Goal: Connect with others: Connect with others

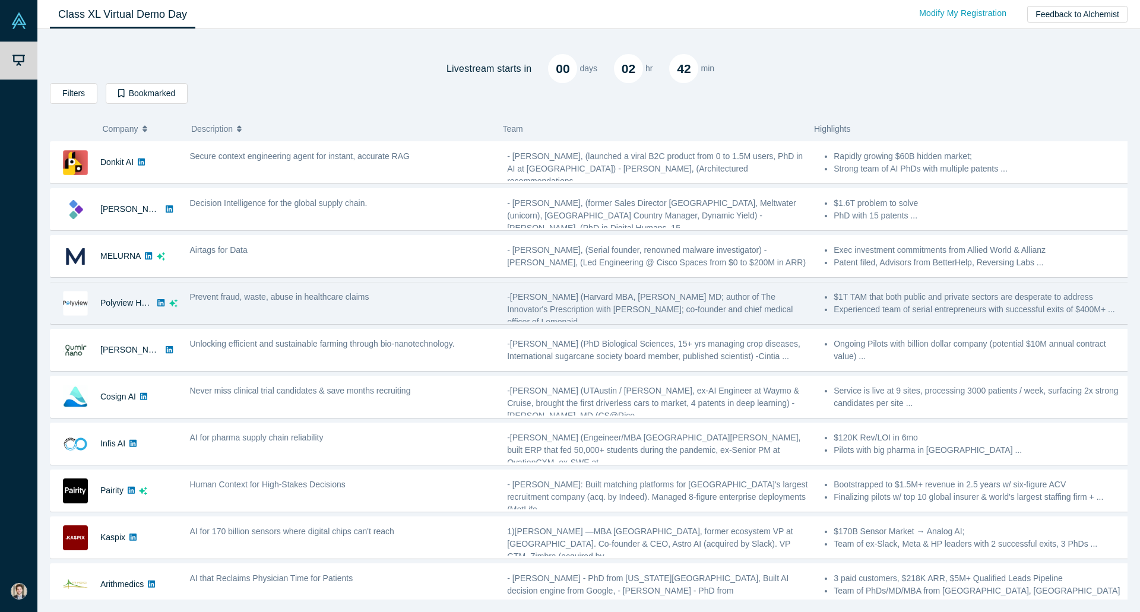
click at [192, 314] on div "Prevent fraud, waste, abuse in healthcare claims" at bounding box center [343, 302] width 318 height 37
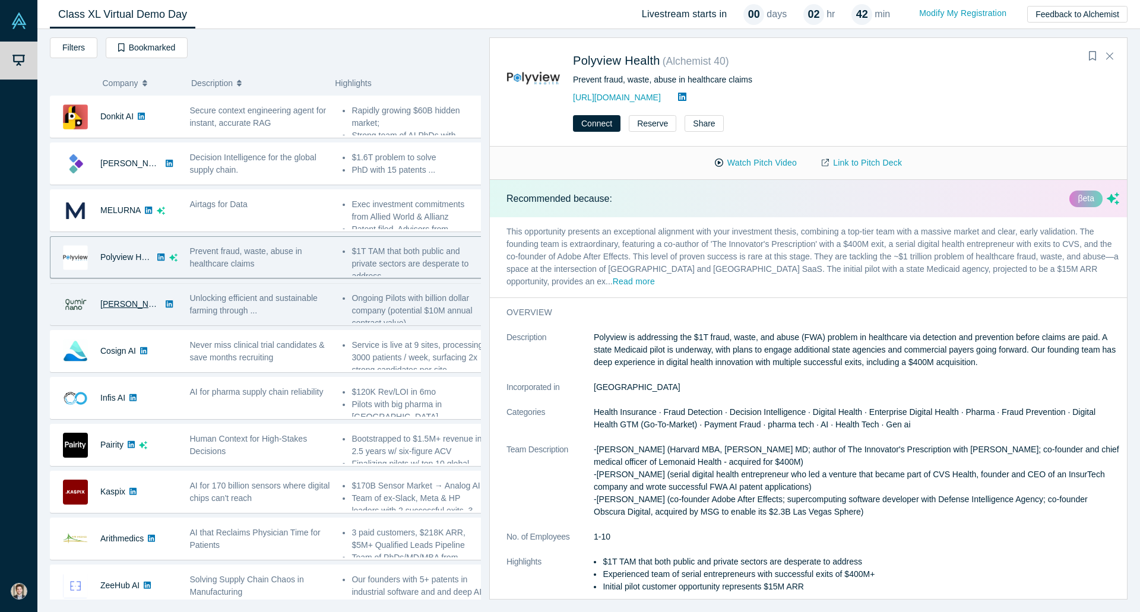
click at [112, 301] on link "[PERSON_NAME]" at bounding box center [134, 304] width 68 height 10
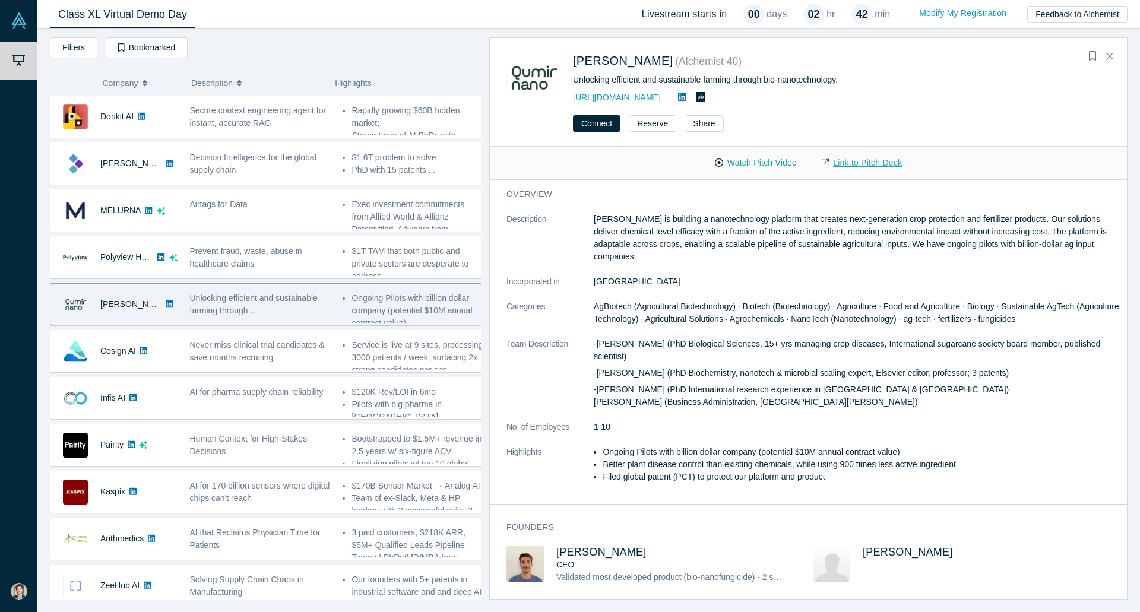
click at [840, 157] on link "Link to Pitch Deck" at bounding box center [861, 163] width 105 height 21
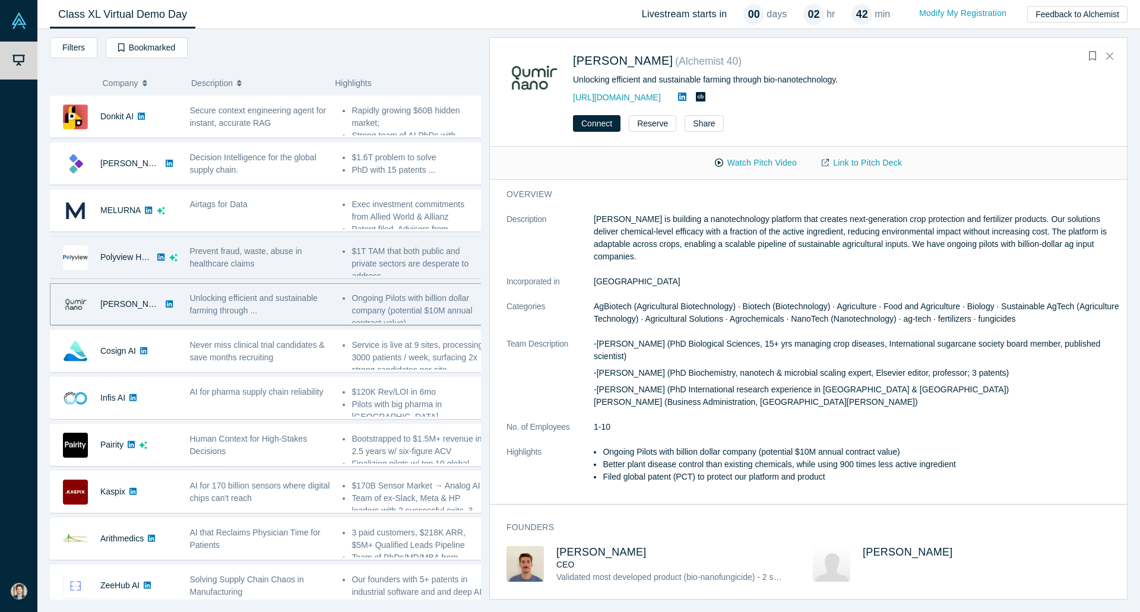
click at [246, 246] on span "Prevent fraud, waste, abuse in healthcare claims" at bounding box center [246, 257] width 112 height 22
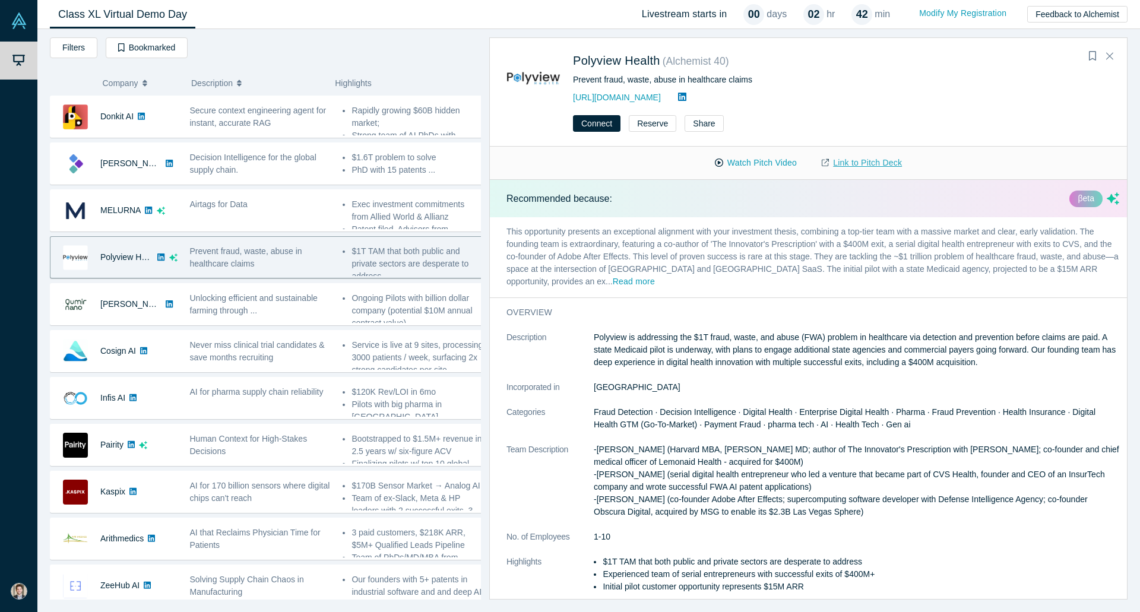
click at [855, 161] on link "Link to Pitch Deck" at bounding box center [861, 163] width 105 height 21
click at [640, 129] on button "Reserve" at bounding box center [653, 123] width 48 height 17
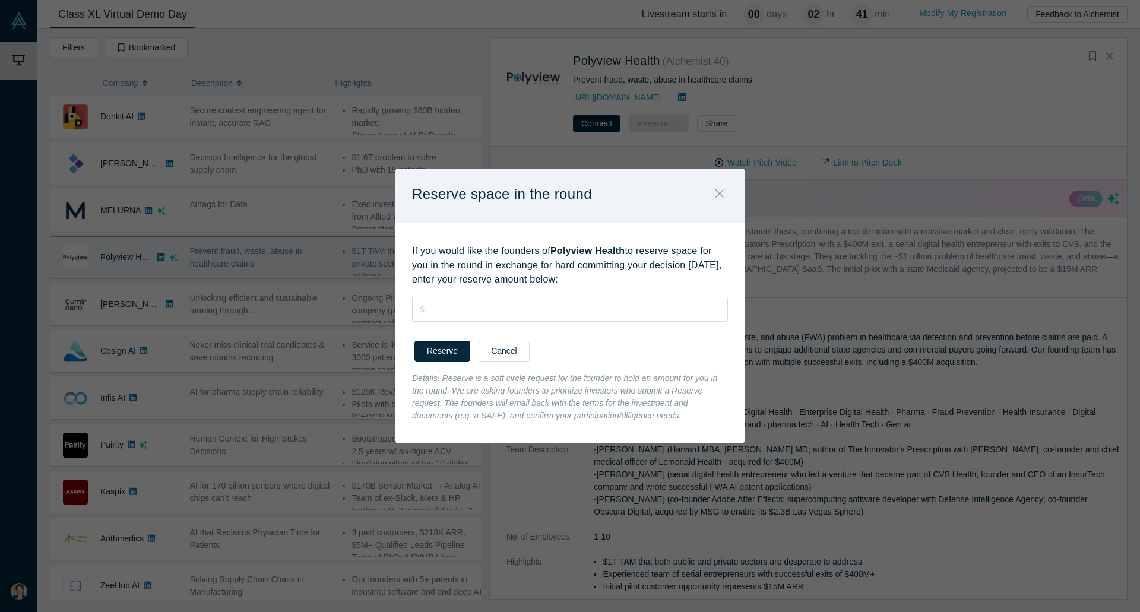
click at [713, 187] on button "Close" at bounding box center [719, 195] width 25 height 26
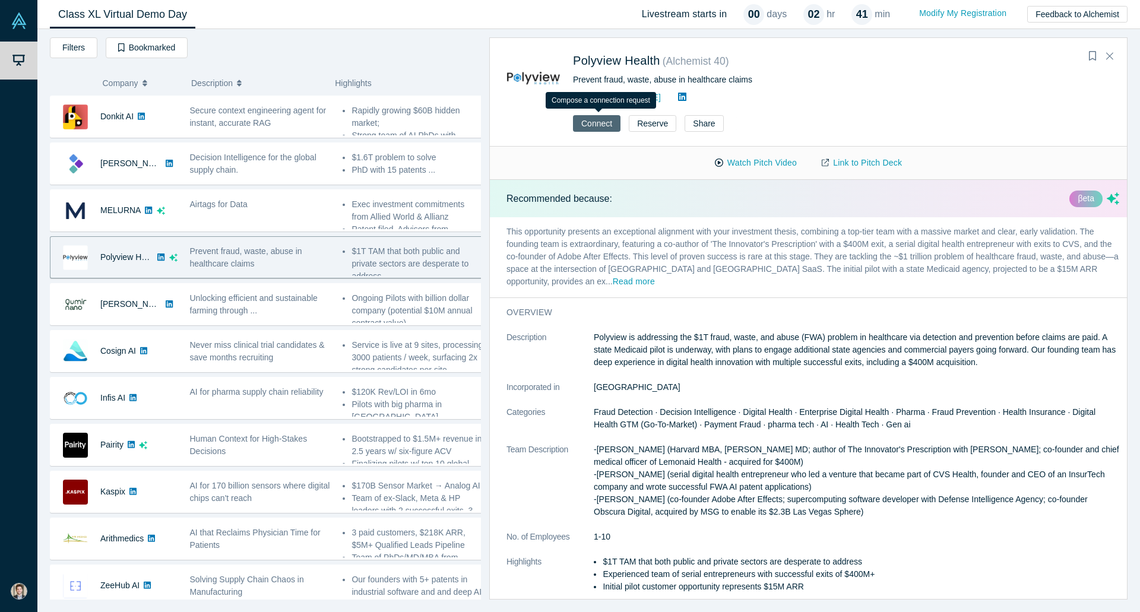
click at [591, 122] on button "Connect" at bounding box center [597, 123] width 48 height 17
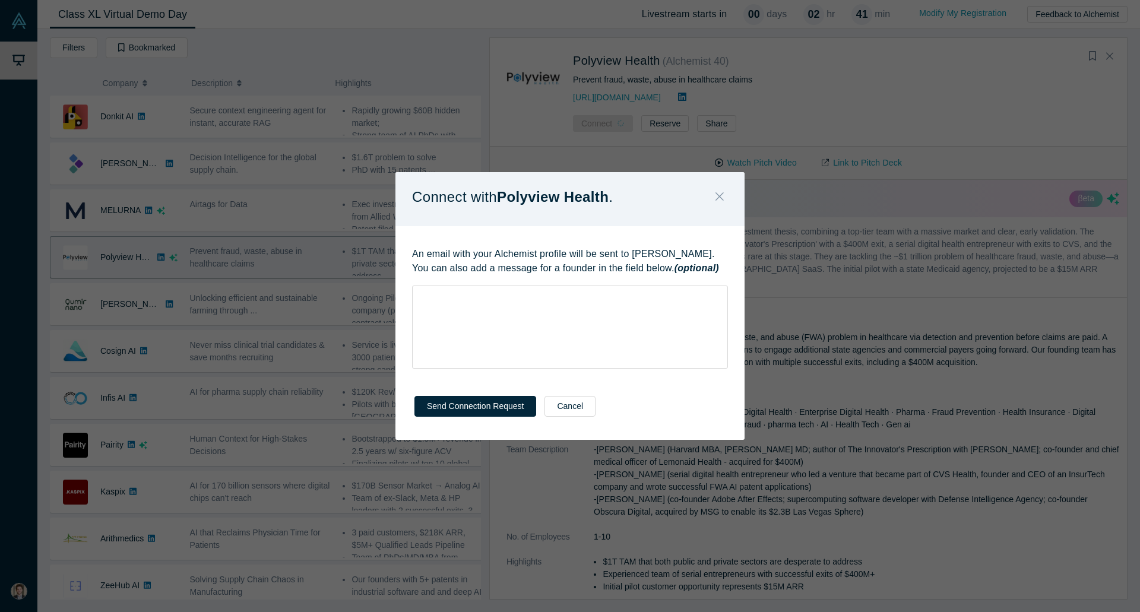
click at [725, 195] on button "Close" at bounding box center [719, 198] width 25 height 26
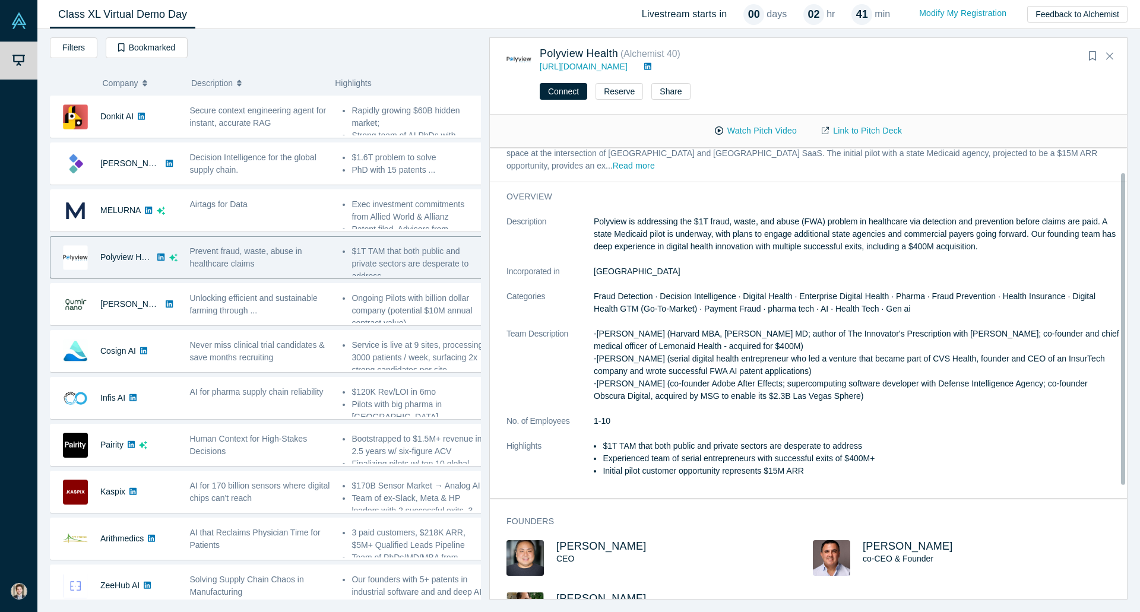
scroll to position [132, 0]
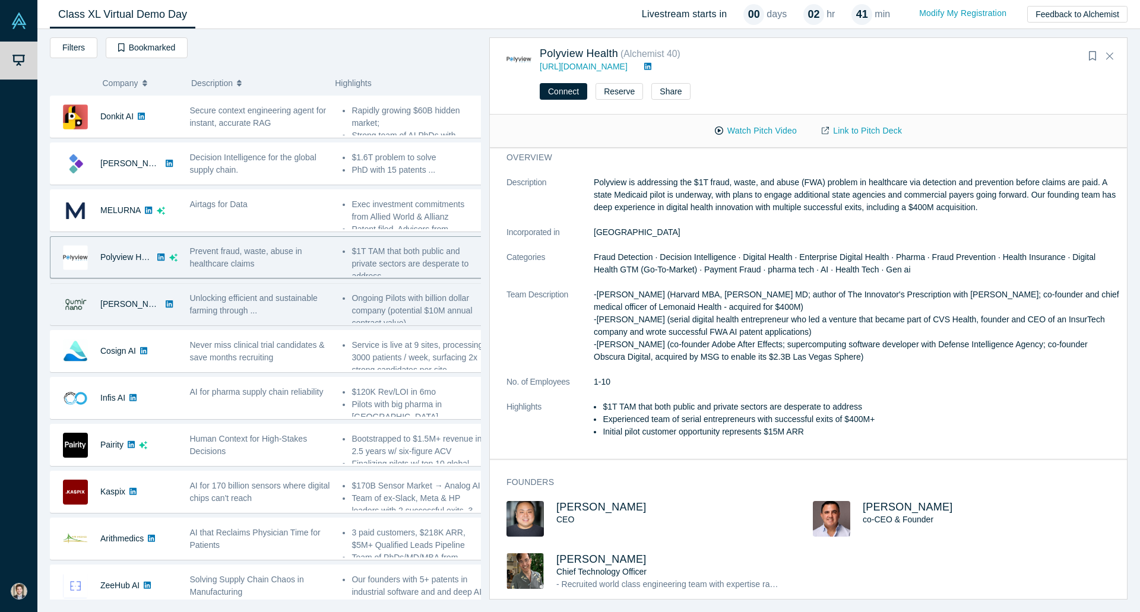
click at [206, 303] on span "Unlocking efficient and sustainable farming through ..." at bounding box center [254, 304] width 128 height 22
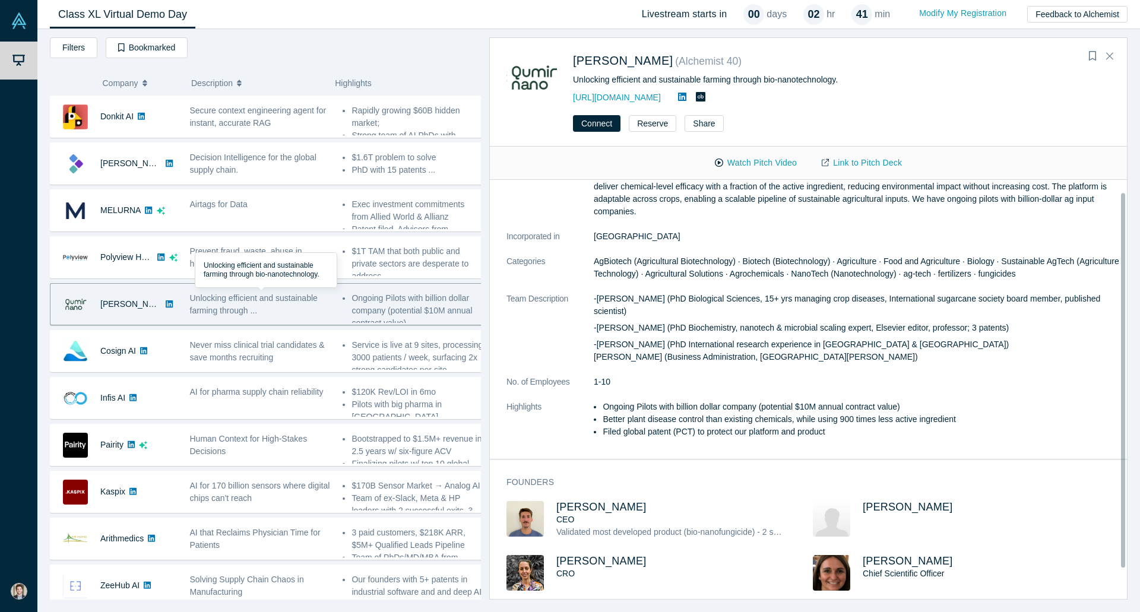
scroll to position [0, 0]
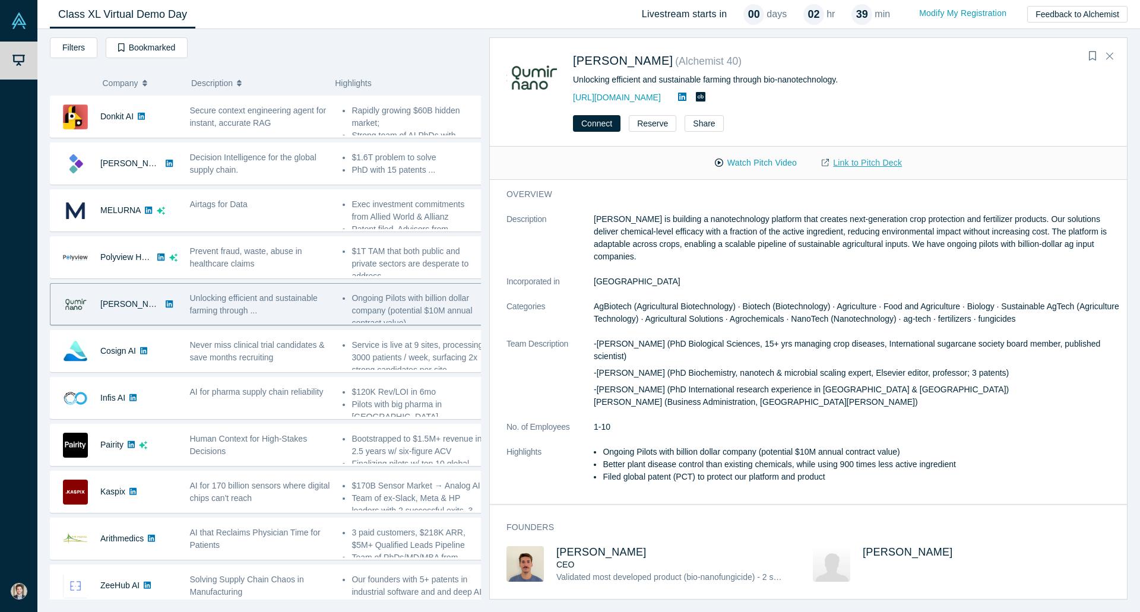
click at [842, 157] on link "Link to Pitch Deck" at bounding box center [861, 163] width 105 height 21
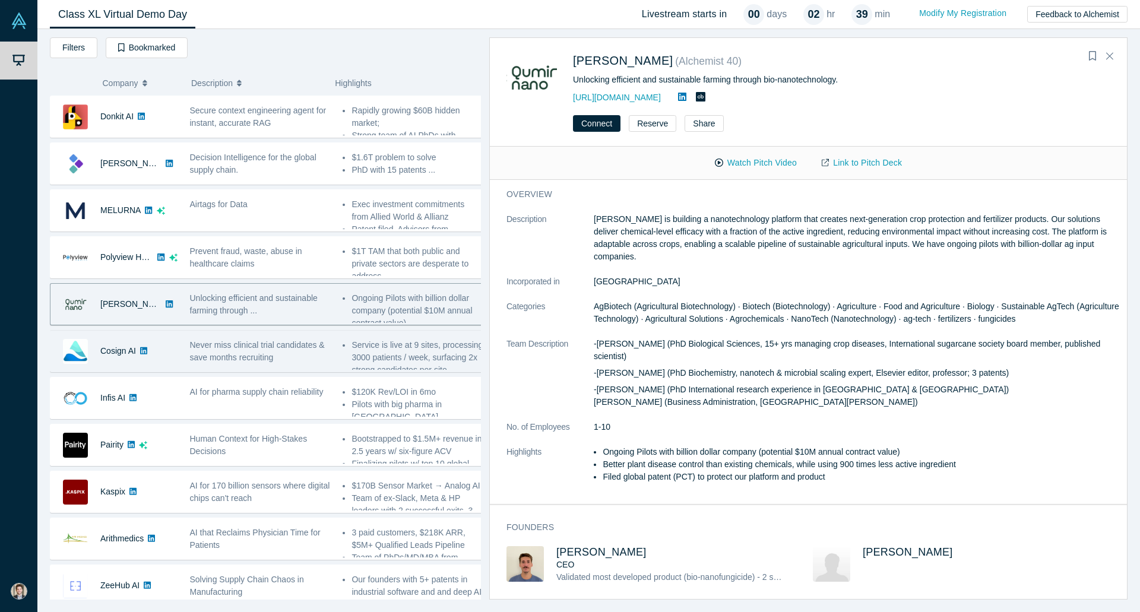
click at [213, 347] on span "Never miss clinical trial candidates & save months recruiting" at bounding box center [257, 351] width 135 height 22
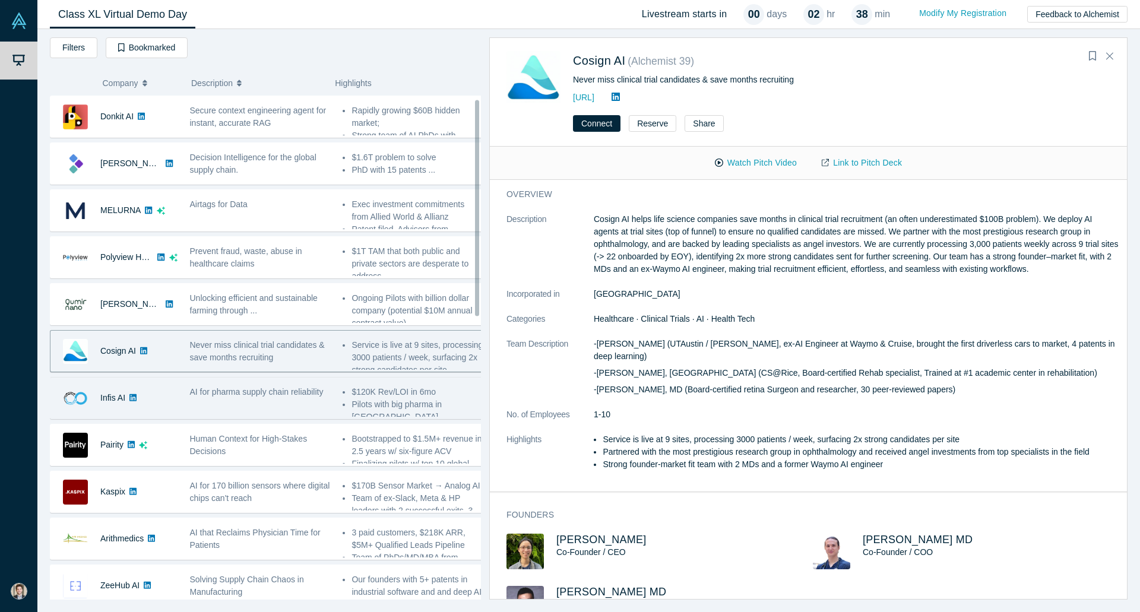
scroll to position [59, 0]
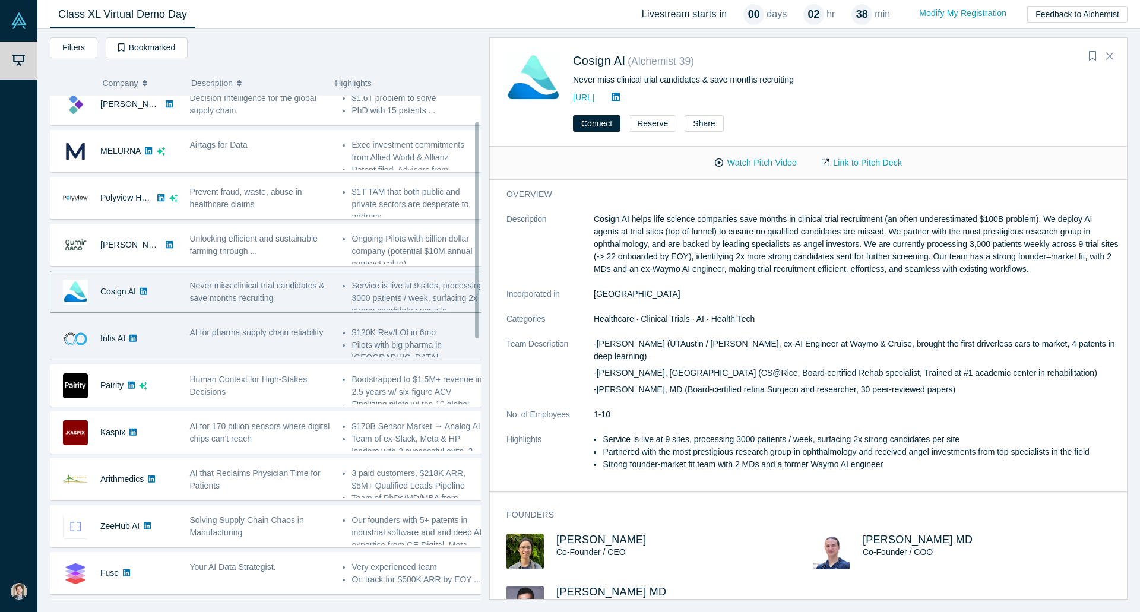
click at [230, 330] on span "AI for pharma supply chain reliability" at bounding box center [257, 333] width 134 height 10
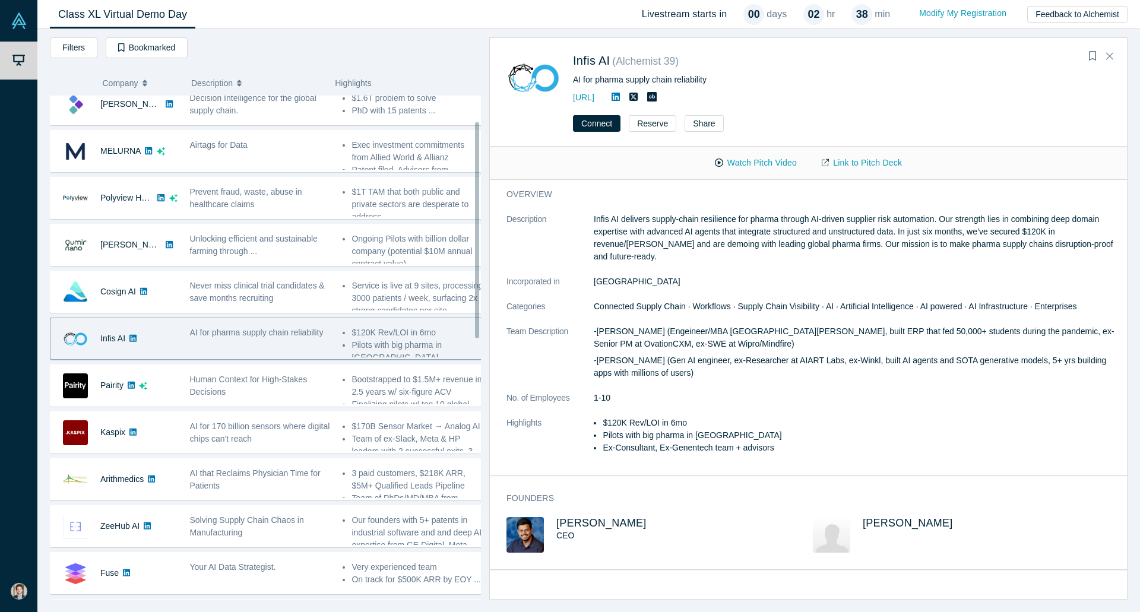
click at [234, 314] on div "Donkit AI Secure context engineering agent for instant, accurate RAG - [PERSON_…" at bounding box center [270, 620] width 440 height 1168
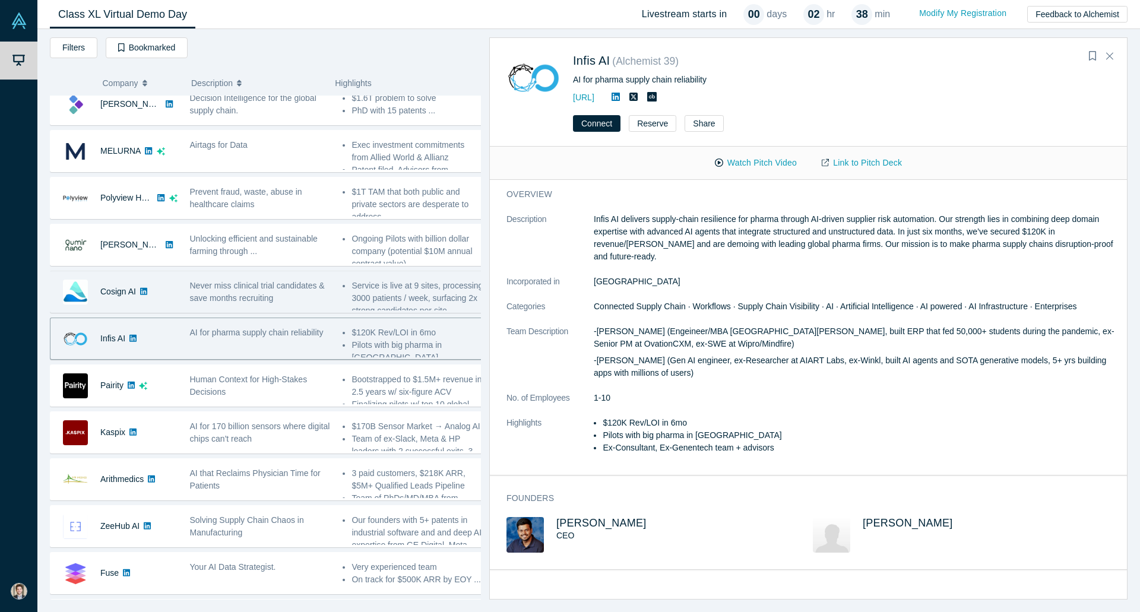
click at [234, 304] on div "Never miss clinical trial candidates & save months recruiting" at bounding box center [260, 292] width 141 height 25
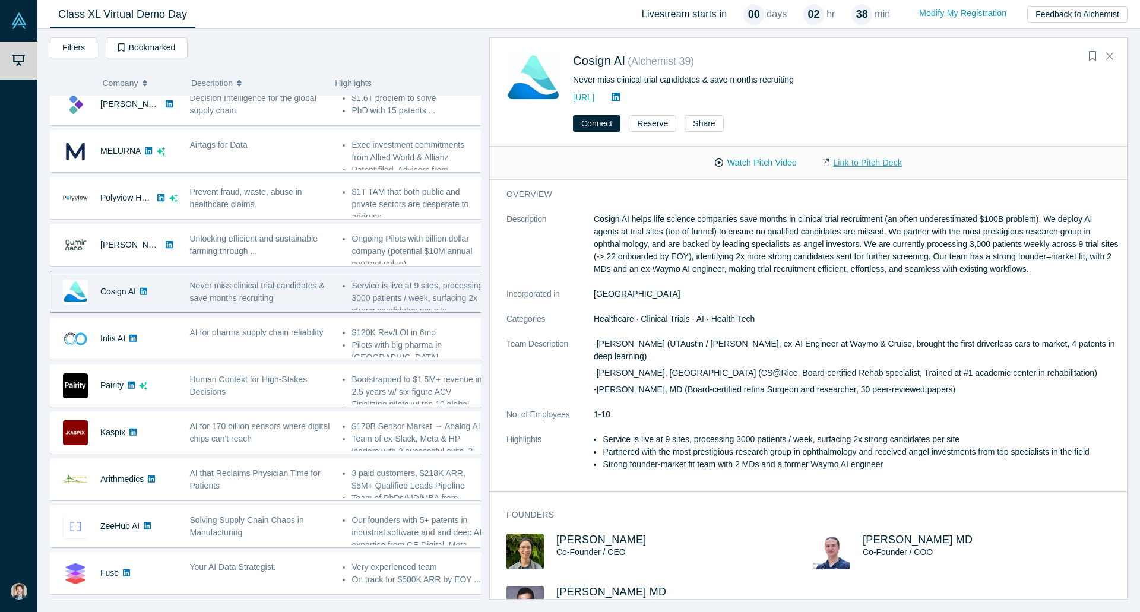
click at [891, 167] on link "Link to Pitch Deck" at bounding box center [861, 163] width 105 height 21
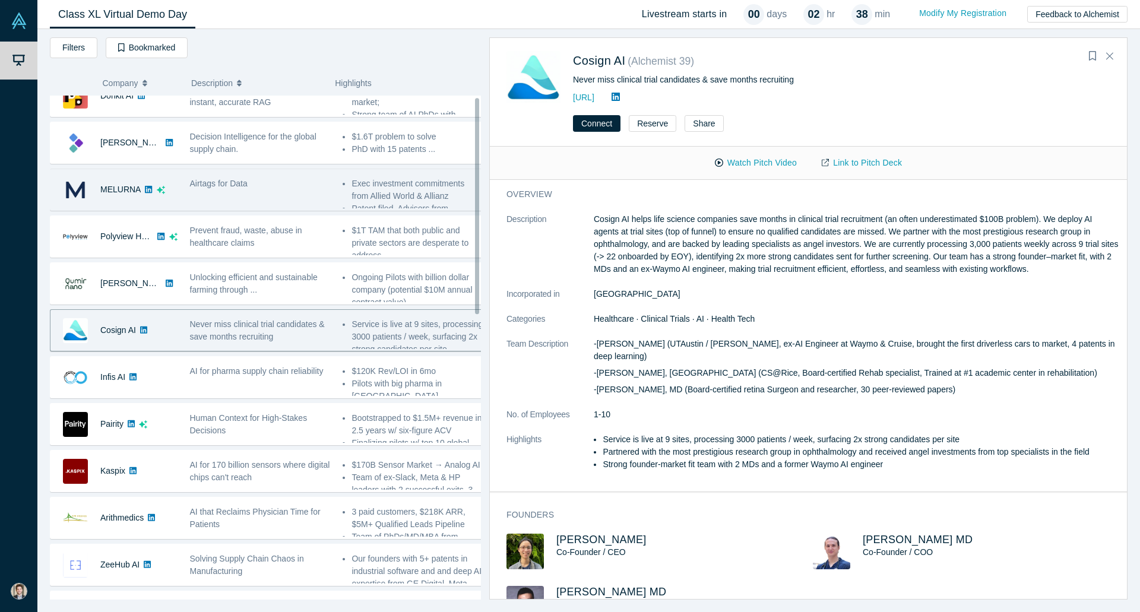
scroll to position [0, 0]
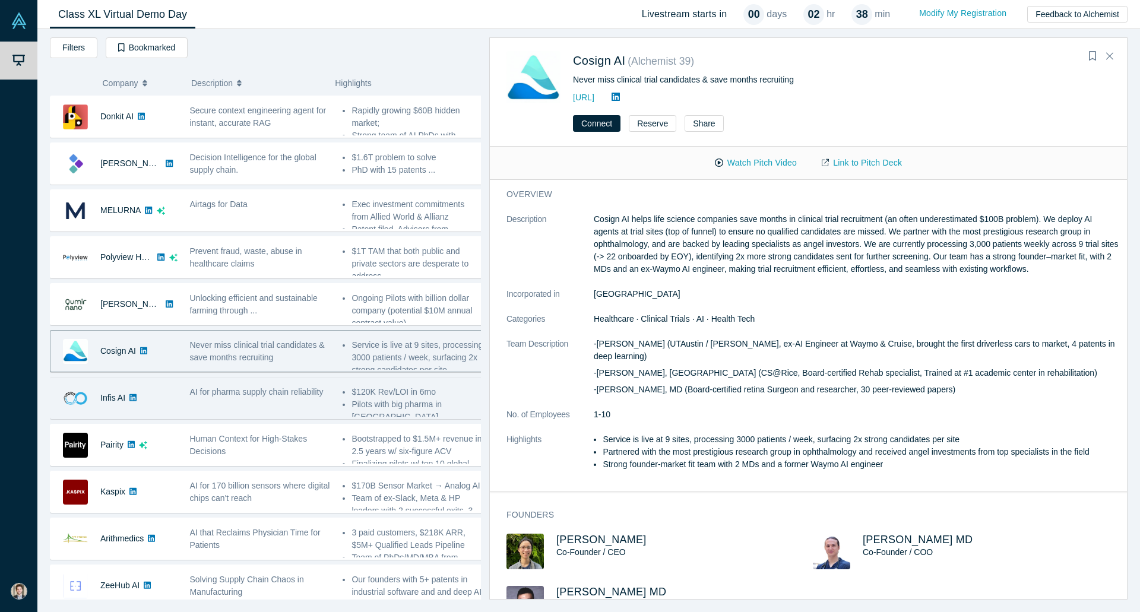
drag, startPoint x: 221, startPoint y: 391, endPoint x: 257, endPoint y: 409, distance: 40.4
click at [221, 391] on span "AI for pharma supply chain reliability" at bounding box center [257, 392] width 134 height 10
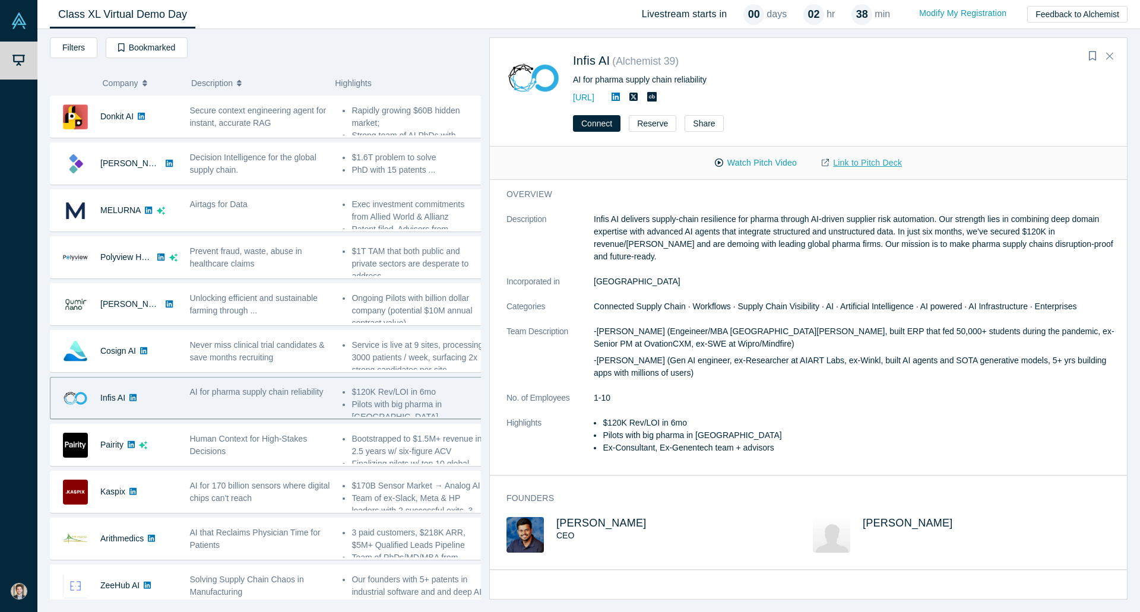
click at [834, 159] on link "Link to Pitch Deck" at bounding box center [861, 163] width 105 height 21
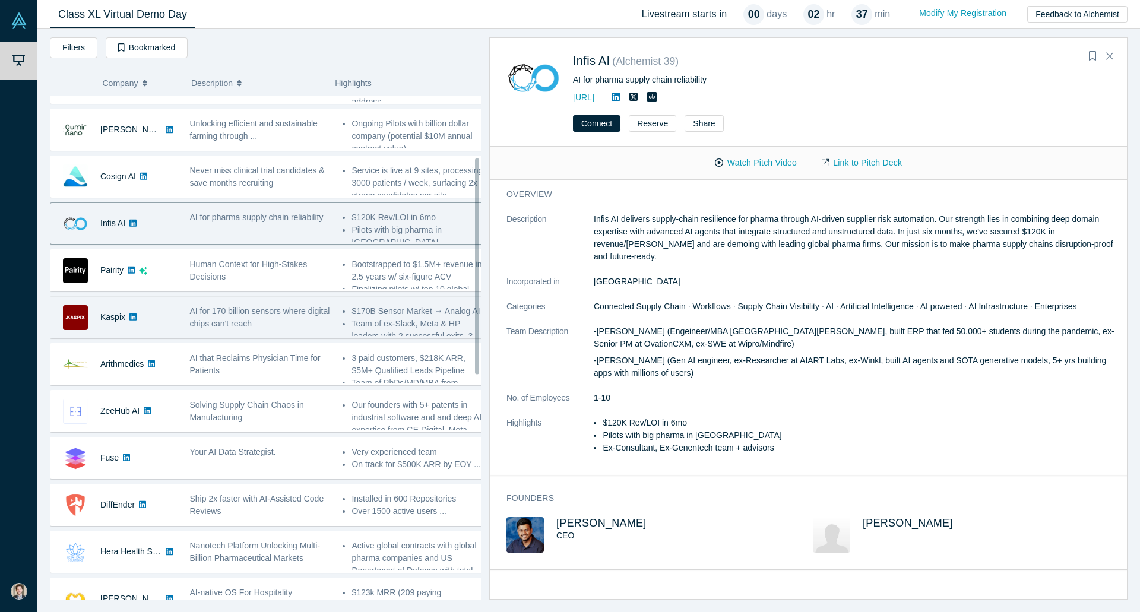
scroll to position [178, 0]
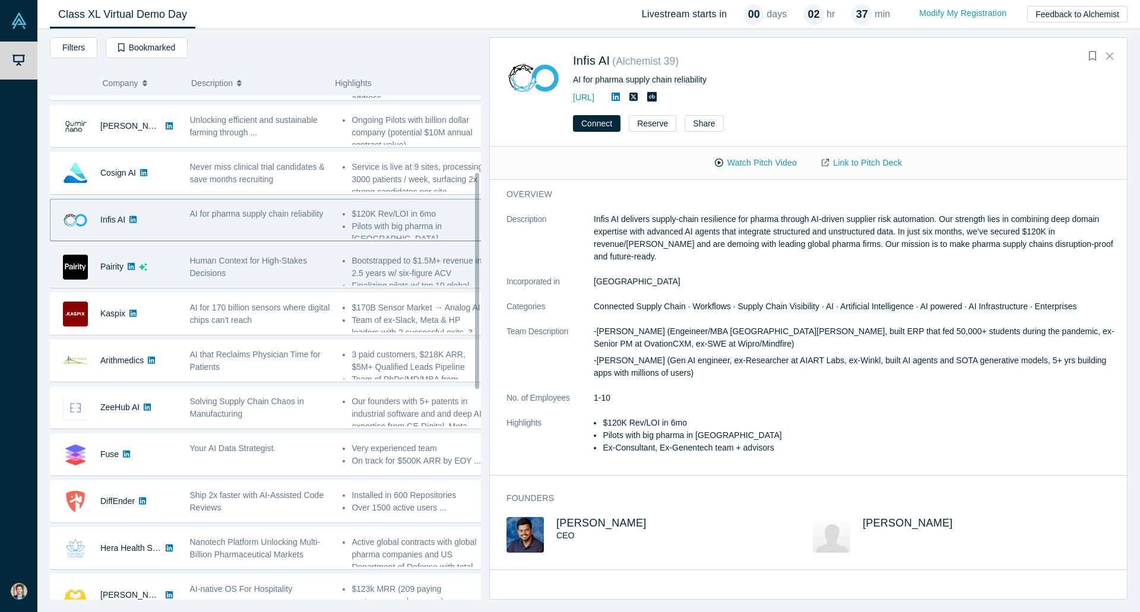
click at [255, 268] on div "Human Context for High-Stakes Decisions" at bounding box center [260, 267] width 141 height 25
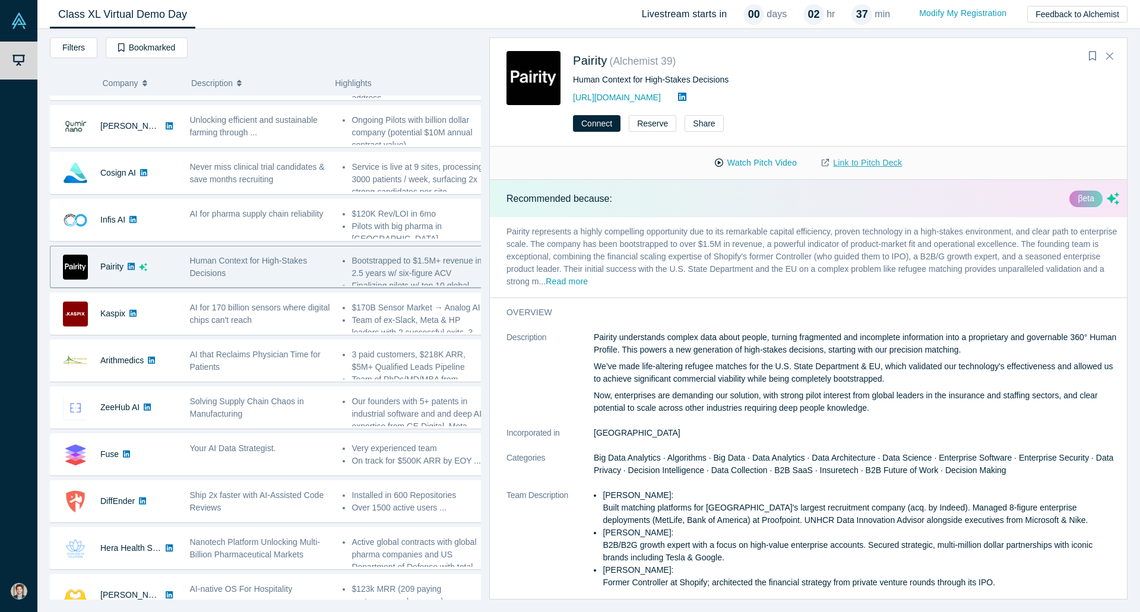
click at [838, 159] on link "Link to Pitch Deck" at bounding box center [861, 163] width 105 height 21
click at [1114, 53] on button "Close" at bounding box center [1110, 56] width 18 height 19
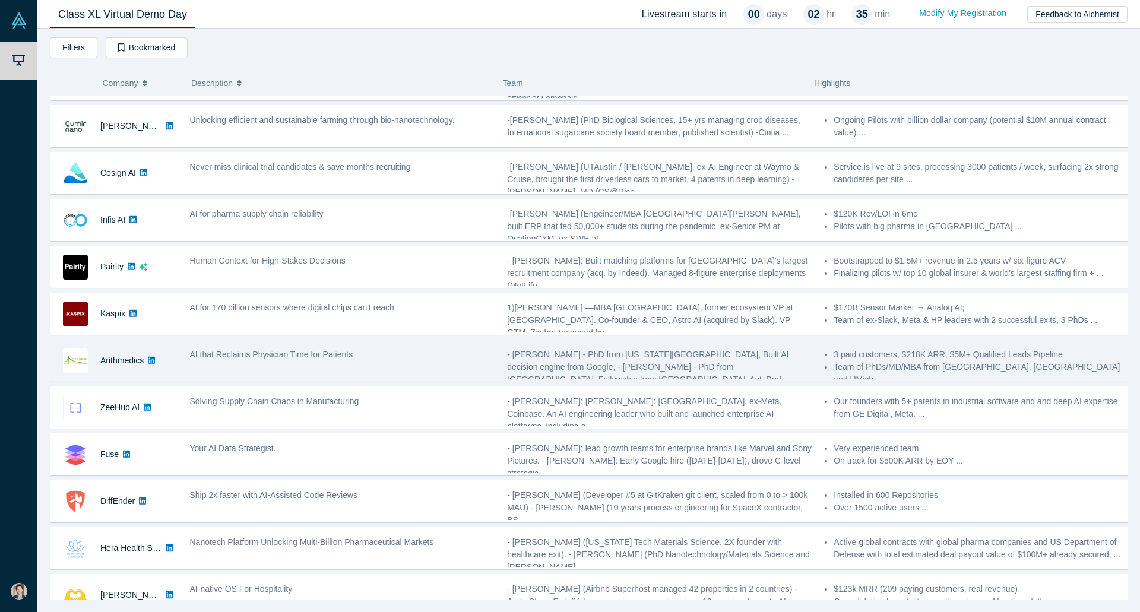
click at [293, 363] on div "AI that Reclaims Physician Time for Patients" at bounding box center [343, 360] width 318 height 37
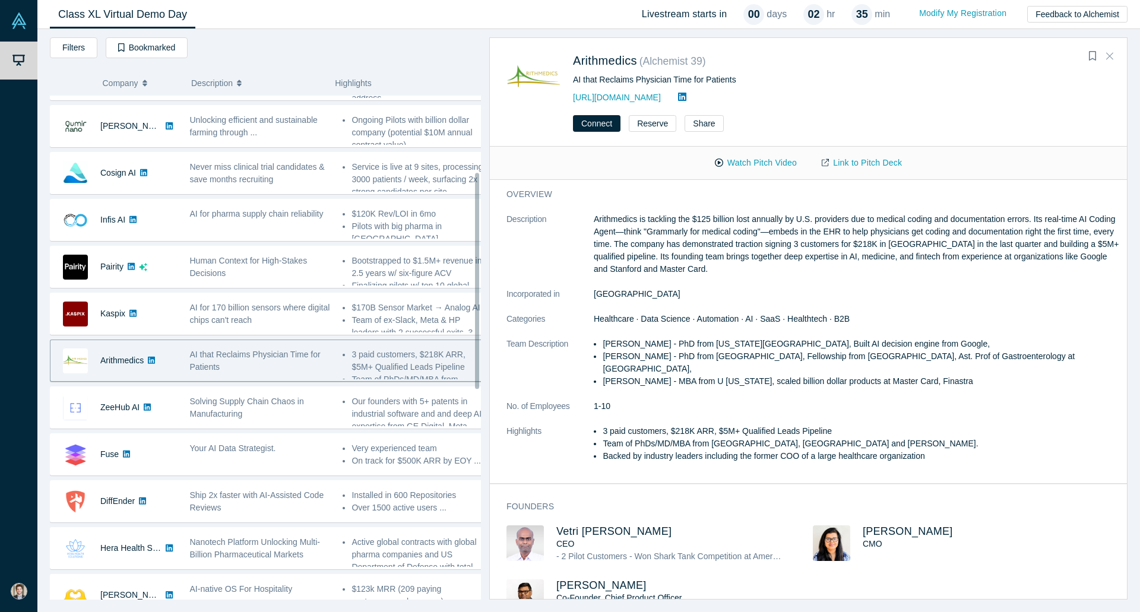
drag, startPoint x: 1114, startPoint y: 62, endPoint x: 1090, endPoint y: 67, distance: 24.3
click at [1114, 62] on button "Close" at bounding box center [1110, 56] width 18 height 19
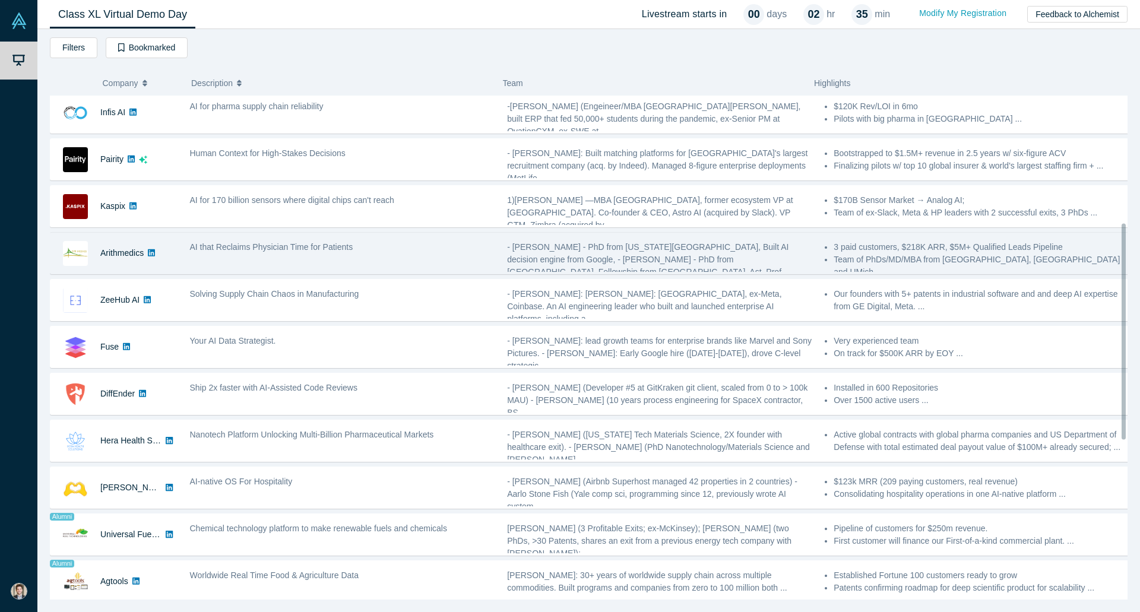
scroll to position [297, 0]
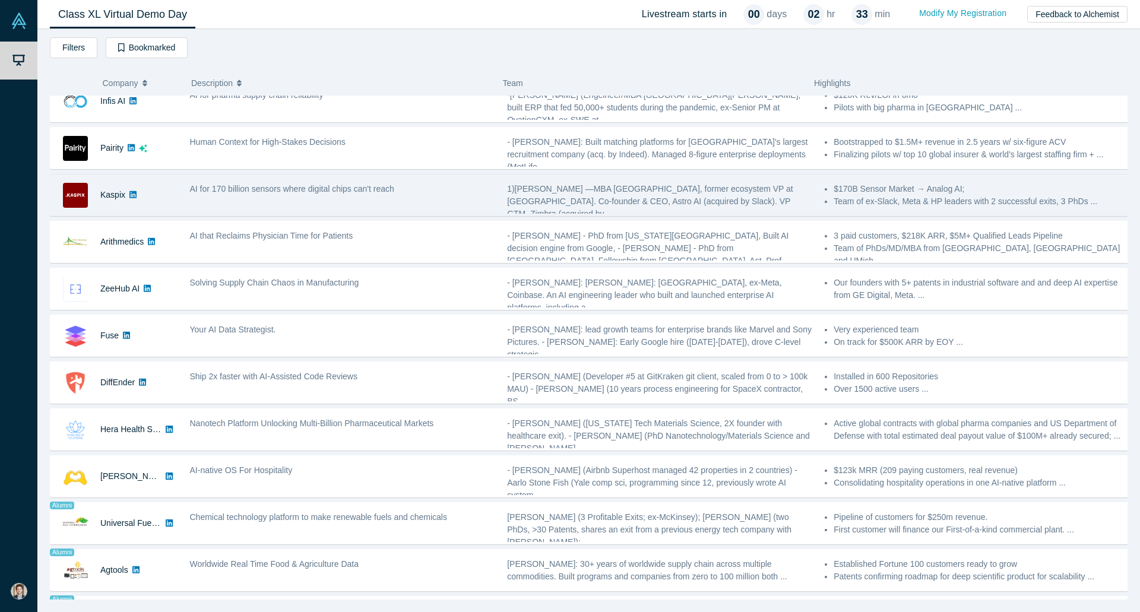
click at [184, 198] on div "AI for 170 billion sensors where digital chips can't reach" at bounding box center [343, 194] width 318 height 37
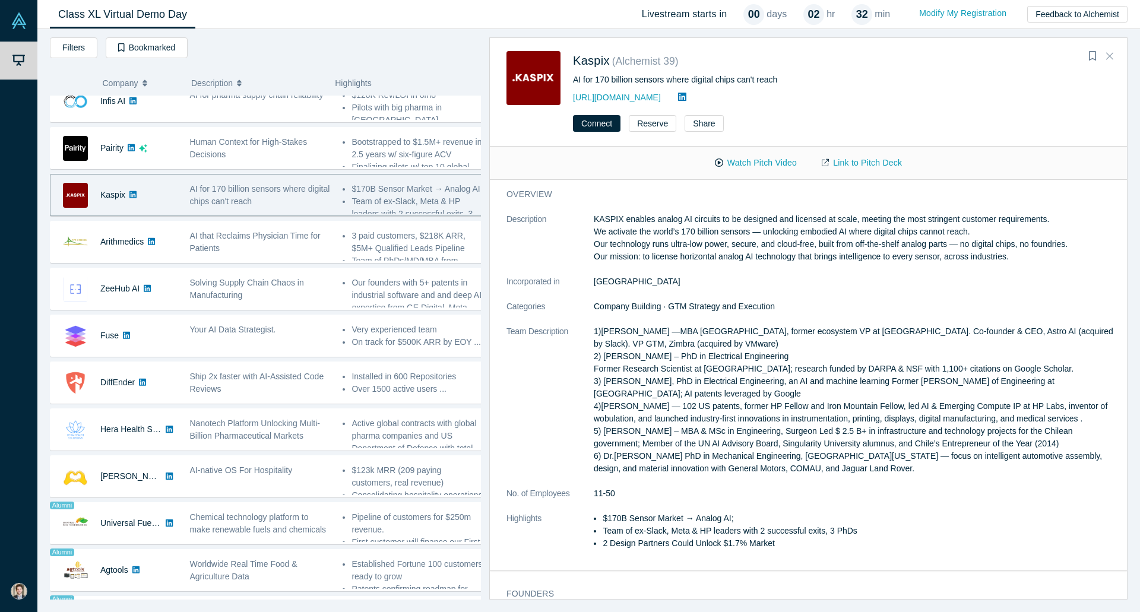
click at [1108, 59] on icon "Close" at bounding box center [1109, 56] width 7 height 7
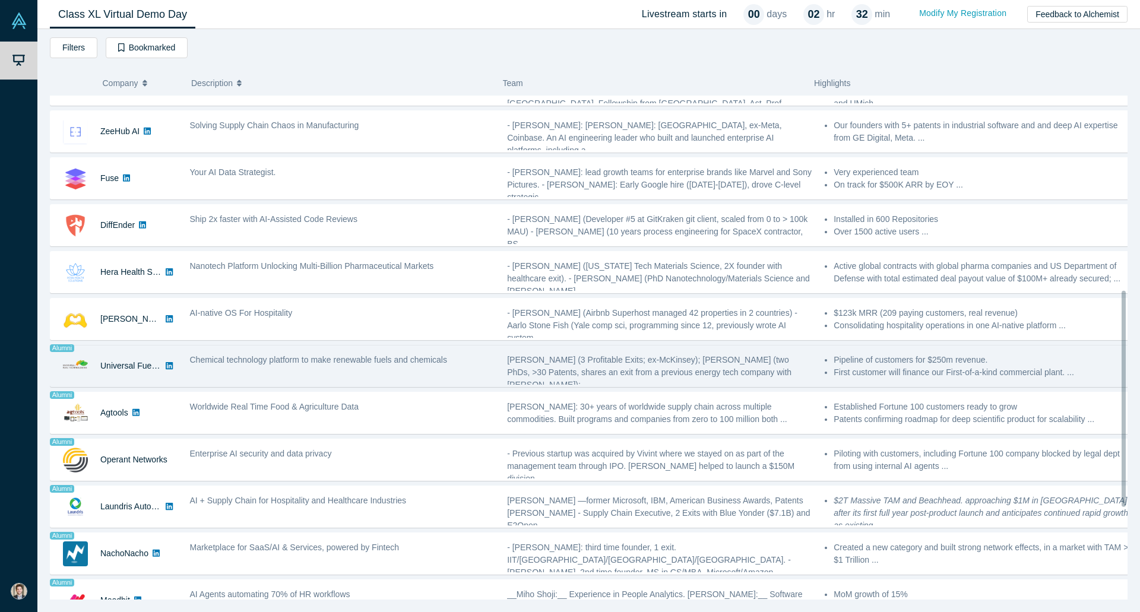
scroll to position [475, 0]
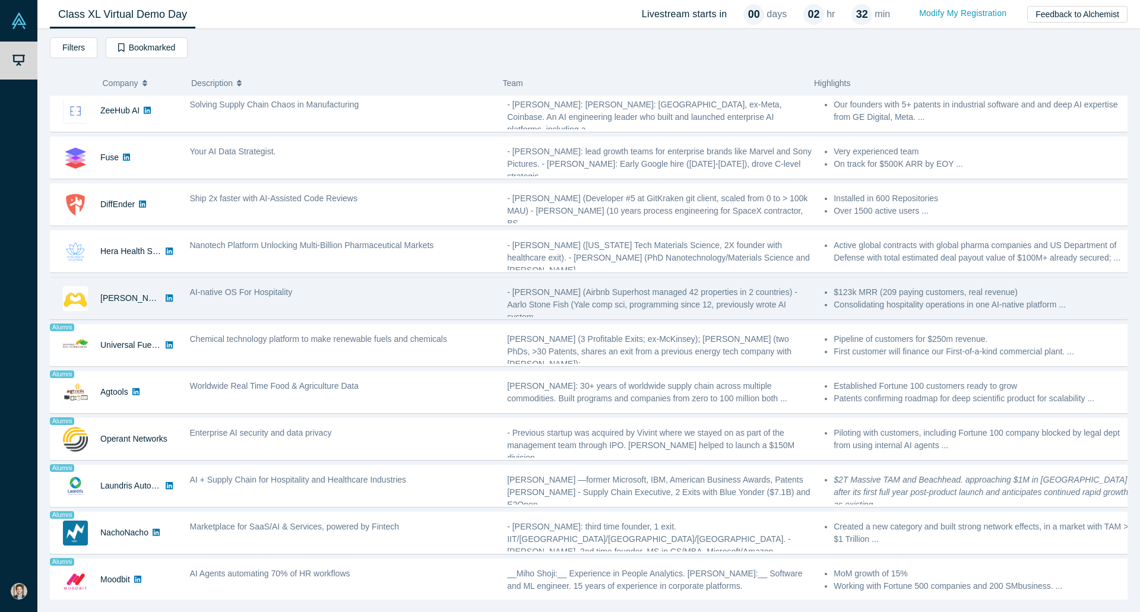
click at [330, 309] on div "AI-native OS For Hospitality" at bounding box center [343, 298] width 318 height 37
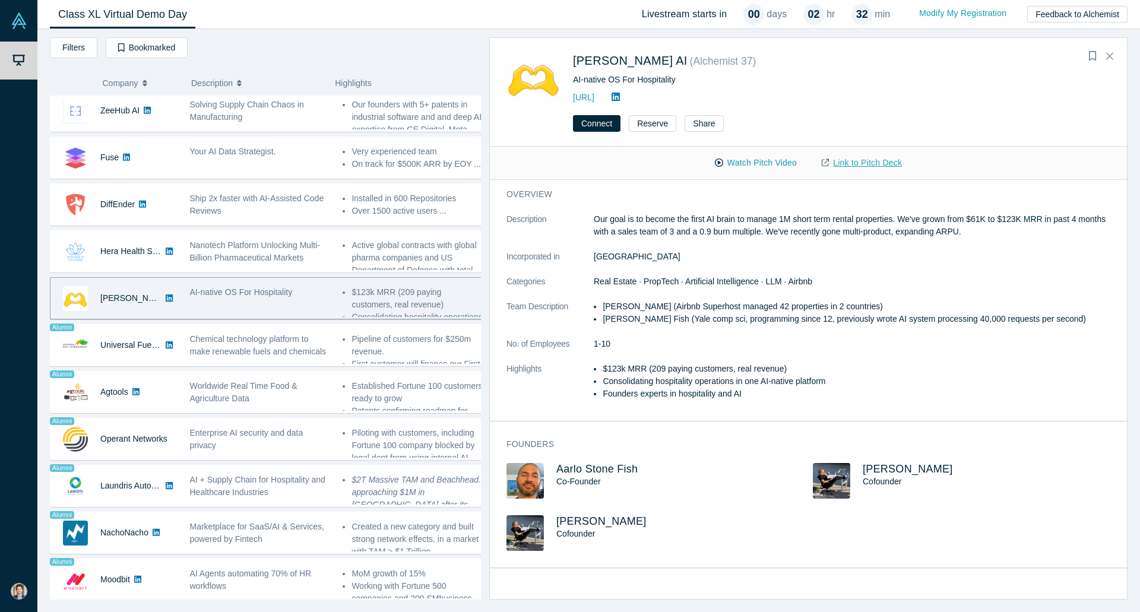
click at [857, 165] on link "Link to Pitch Deck" at bounding box center [861, 163] width 105 height 21
click at [730, 165] on button "Watch Pitch Video" at bounding box center [756, 163] width 107 height 21
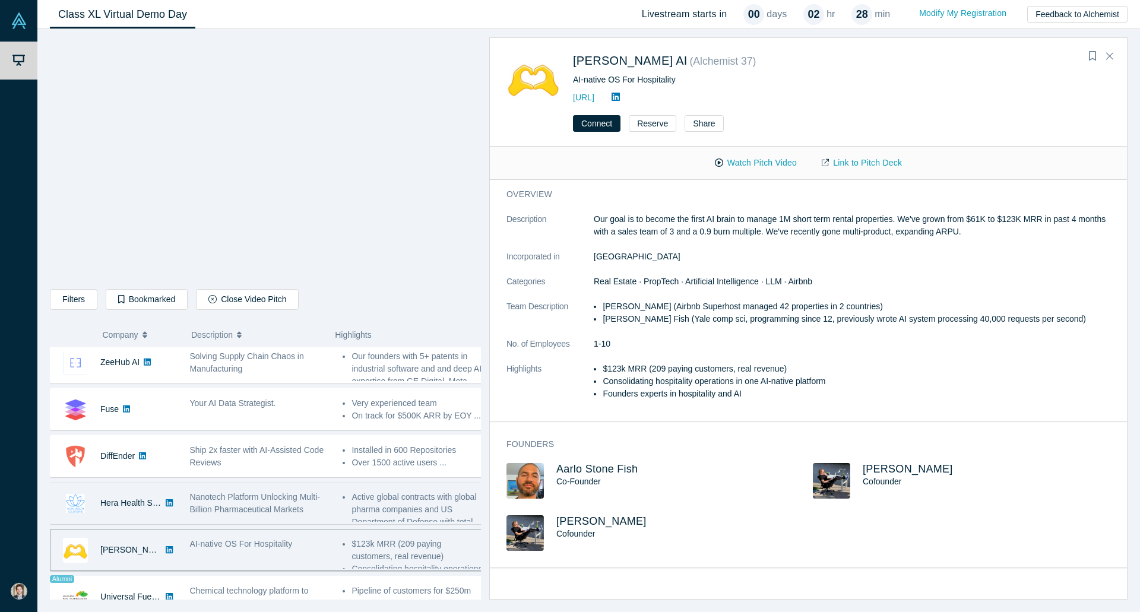
drag, startPoint x: 233, startPoint y: 514, endPoint x: 255, endPoint y: 513, distance: 22.0
click at [233, 514] on span "Nanotech Platform Unlocking Multi-Billion Pharmaceutical Markets" at bounding box center [255, 503] width 130 height 22
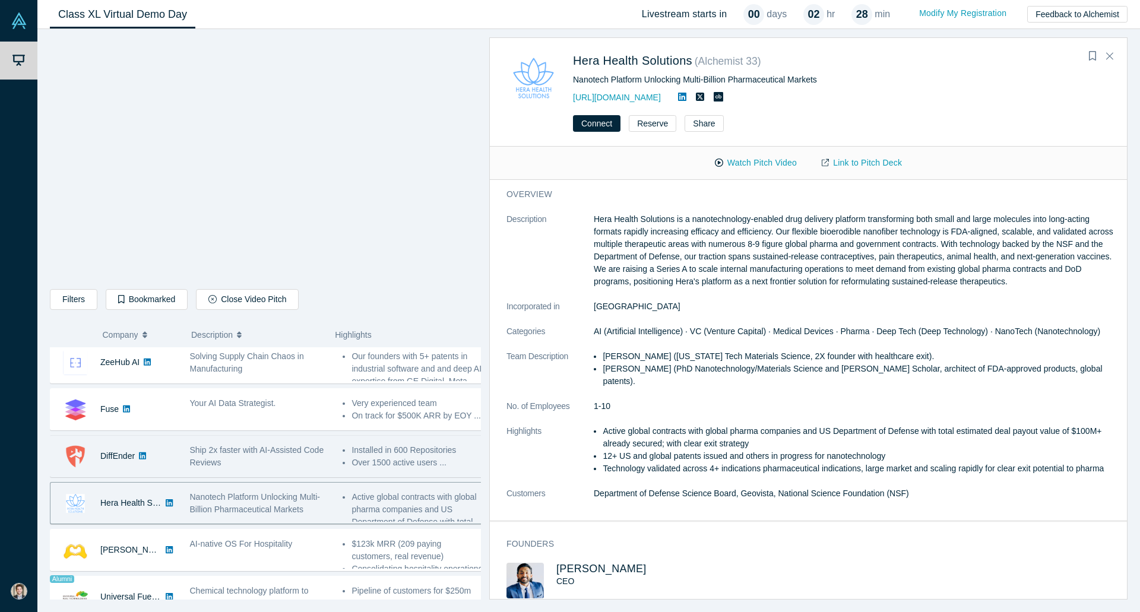
click at [258, 468] on div "Ship 2x faster with AI-Assisted Code Reviews" at bounding box center [260, 456] width 141 height 25
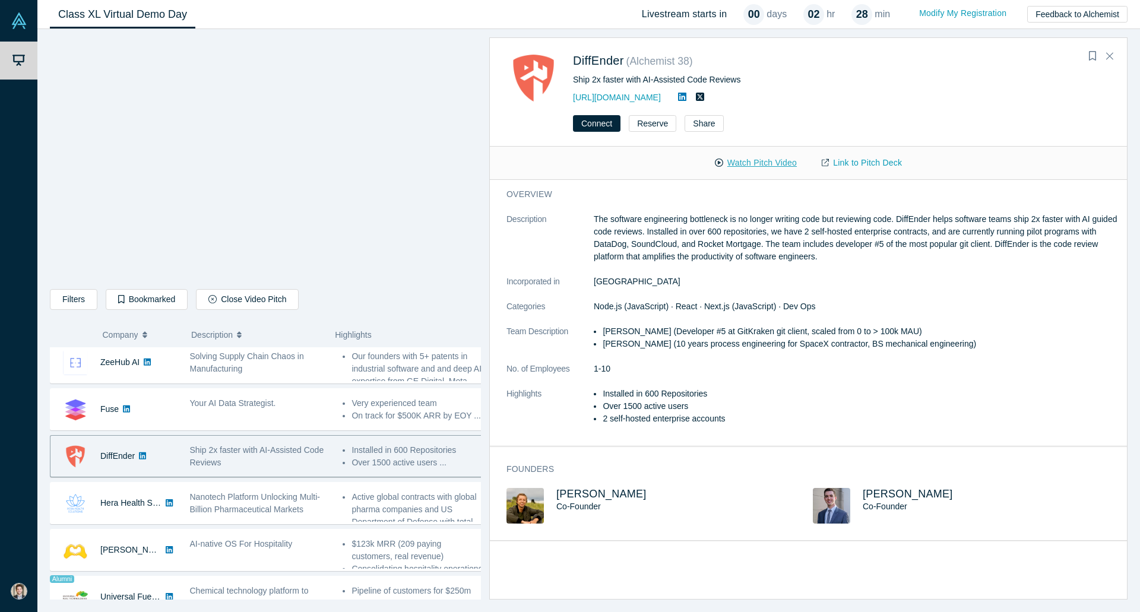
click at [776, 165] on button "Watch Pitch Video" at bounding box center [756, 163] width 107 height 21
click at [608, 121] on button "Connect" at bounding box center [597, 123] width 48 height 17
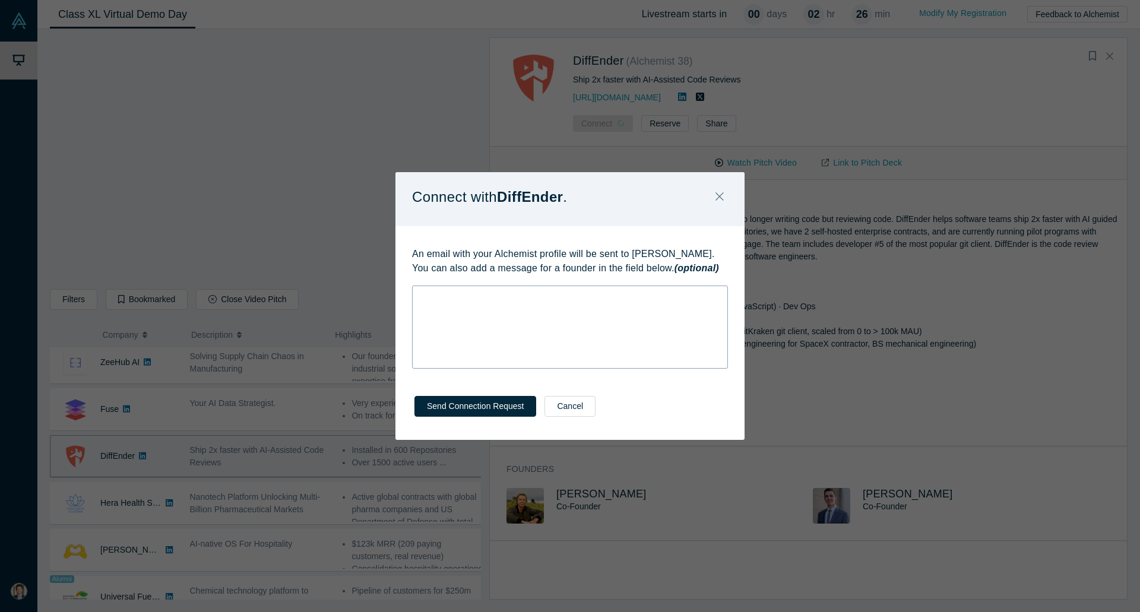
click at [564, 307] on div "rdw-wrapper" at bounding box center [570, 327] width 316 height 83
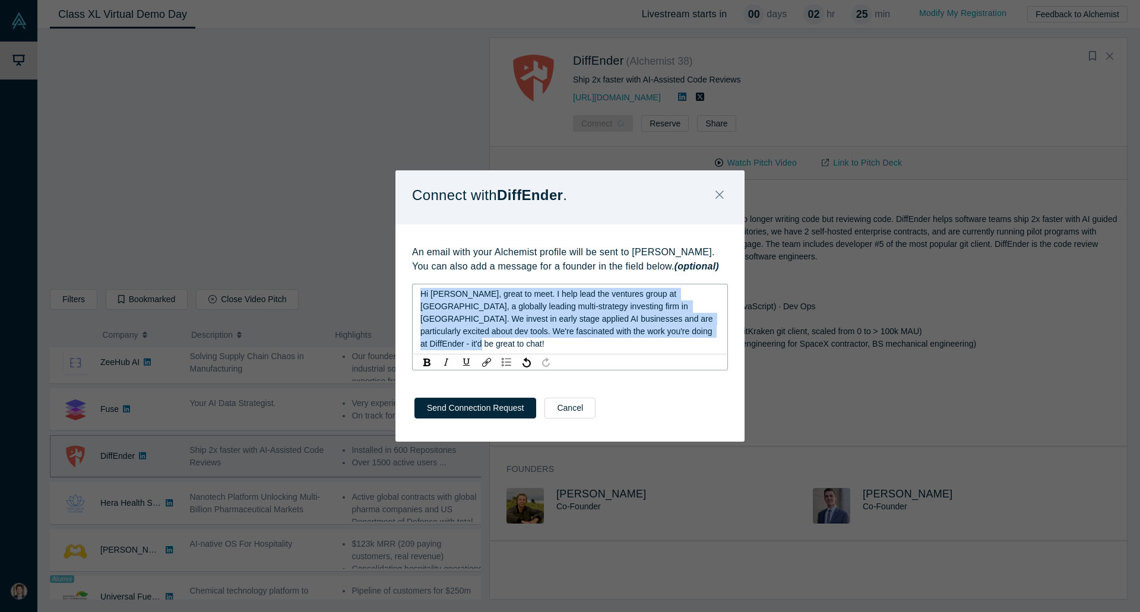
copy span "Hi [PERSON_NAME], great to meet. I help lead the ventures group at [GEOGRAPHIC_…"
click at [585, 314] on span "Hi [PERSON_NAME], great to meet. I help lead the ventures group at [GEOGRAPHIC_…" at bounding box center [567, 318] width 295 height 59
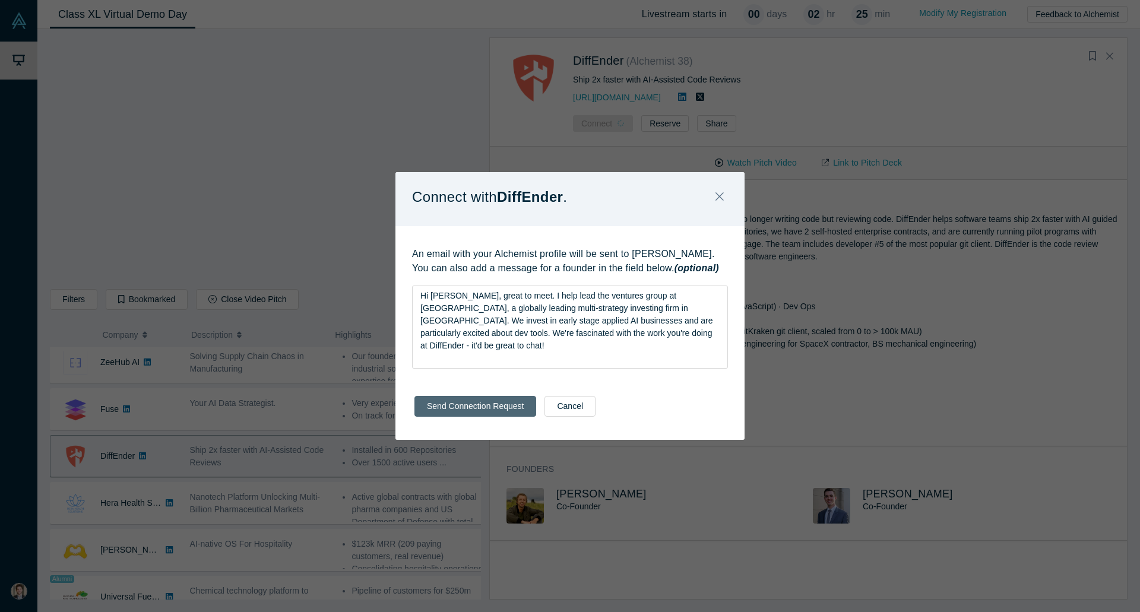
click at [474, 407] on button "Send Connection Request" at bounding box center [476, 406] width 122 height 21
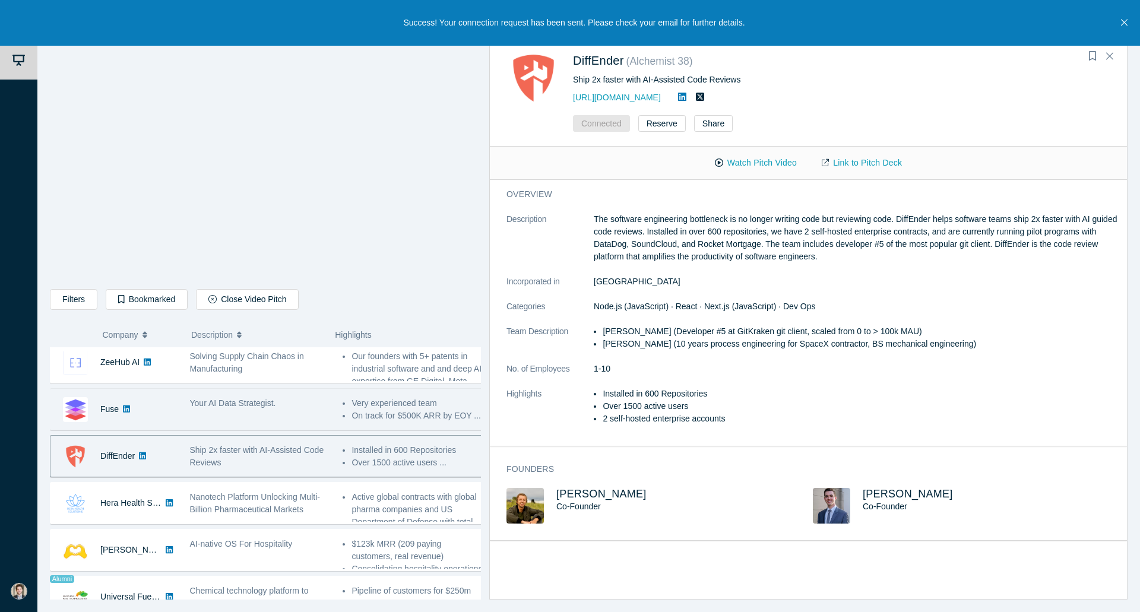
click at [218, 413] on div "Your AI Data Strategist." at bounding box center [260, 409] width 153 height 37
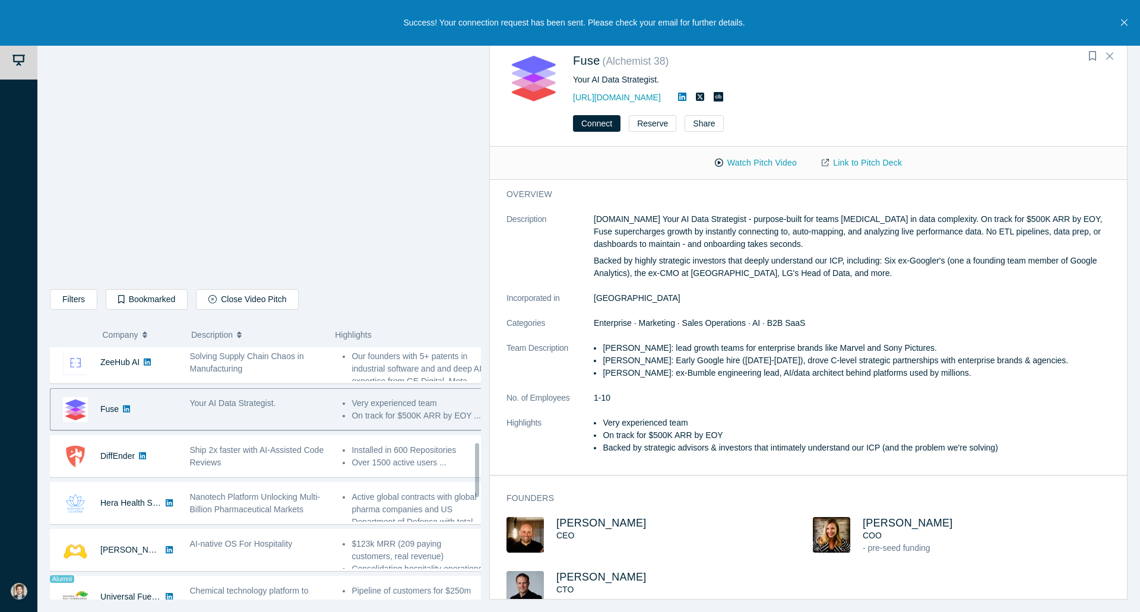
scroll to position [416, 0]
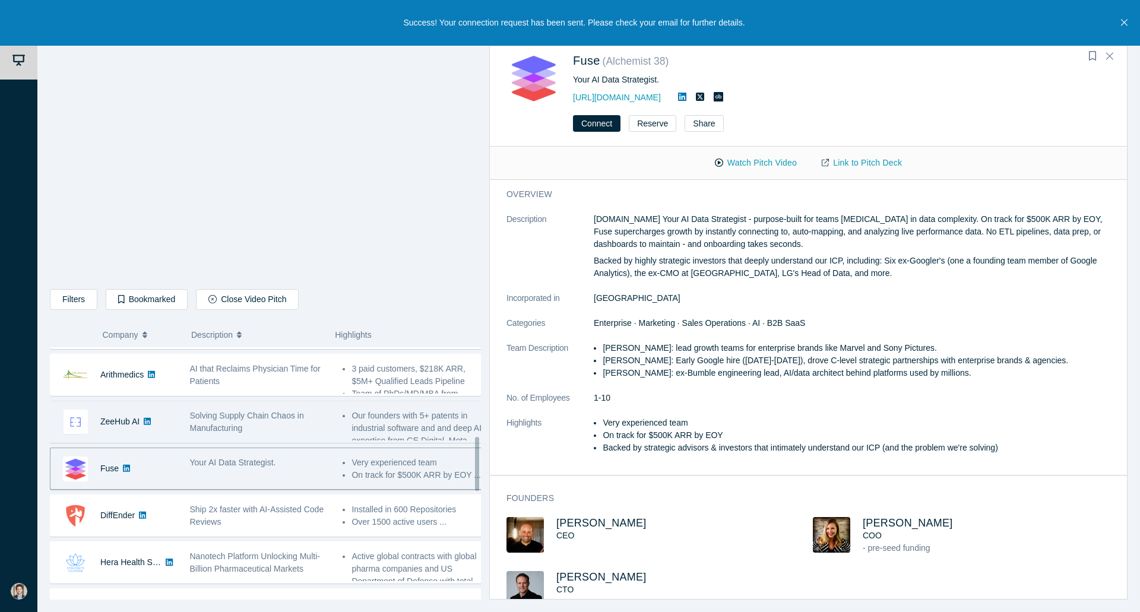
click at [254, 422] on div "Solving Supply Chain Chaos in Manufacturing" at bounding box center [260, 422] width 141 height 25
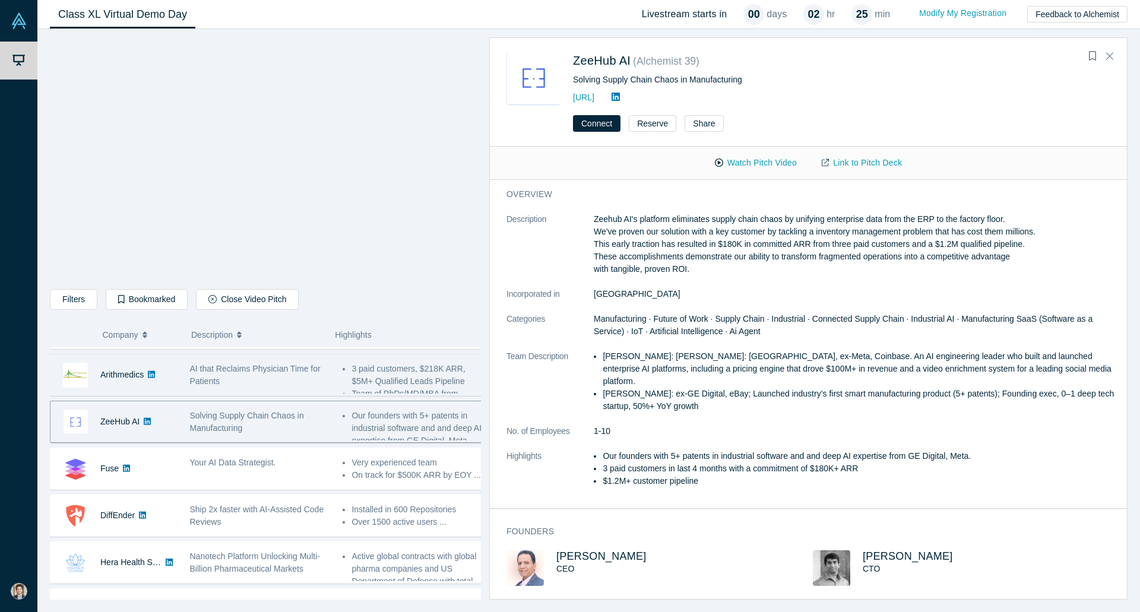
click at [217, 378] on span "AI that Reclaims Physician Time for Patients" at bounding box center [255, 375] width 131 height 22
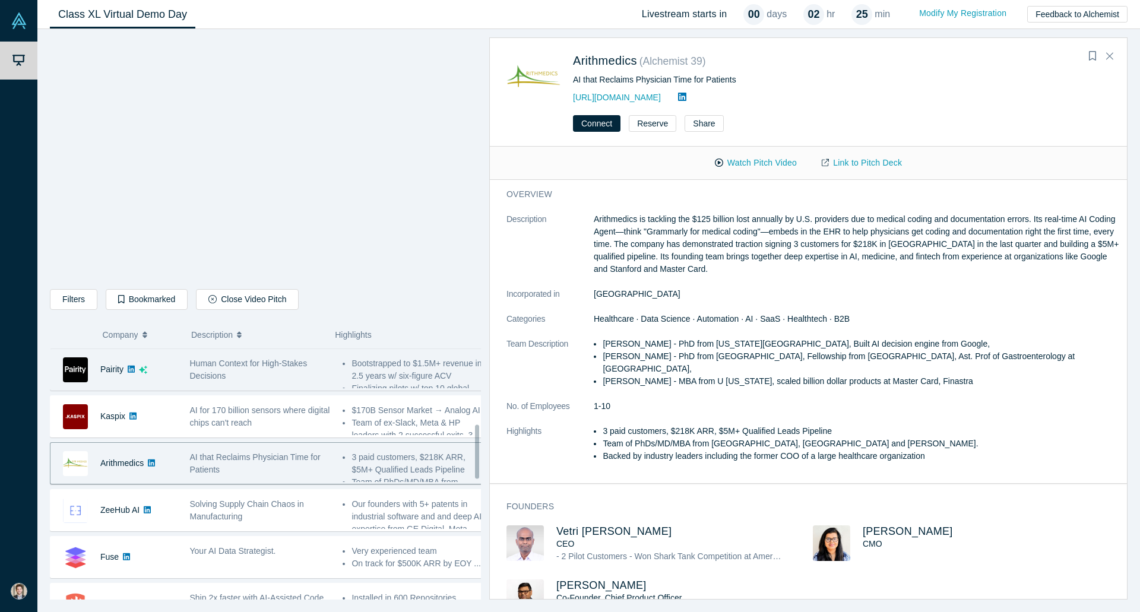
scroll to position [297, 0]
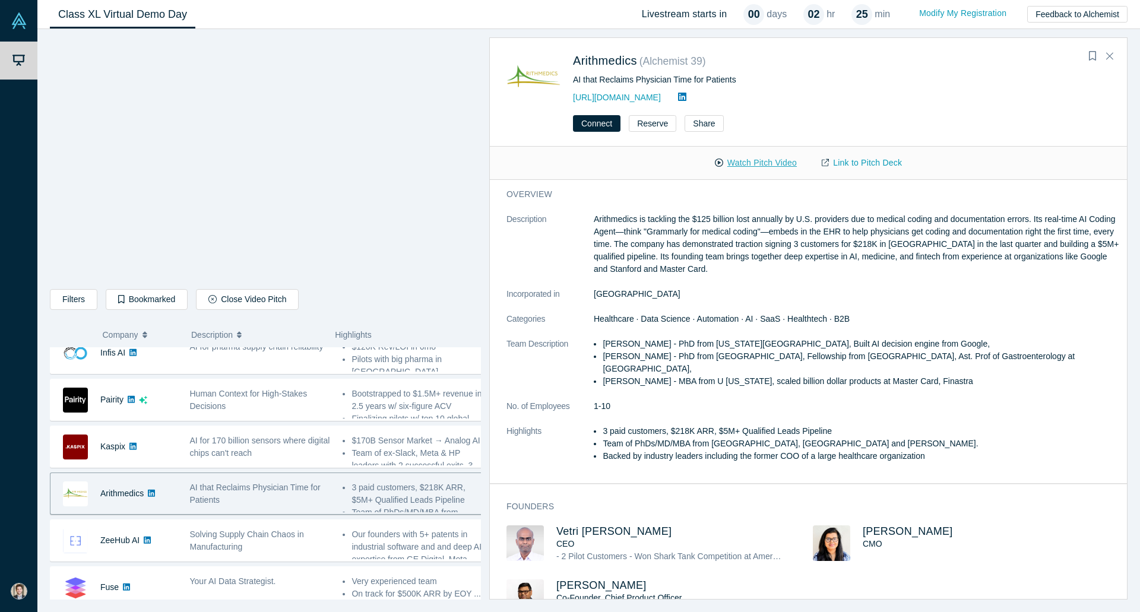
click at [763, 162] on button "Watch Pitch Video" at bounding box center [756, 163] width 107 height 21
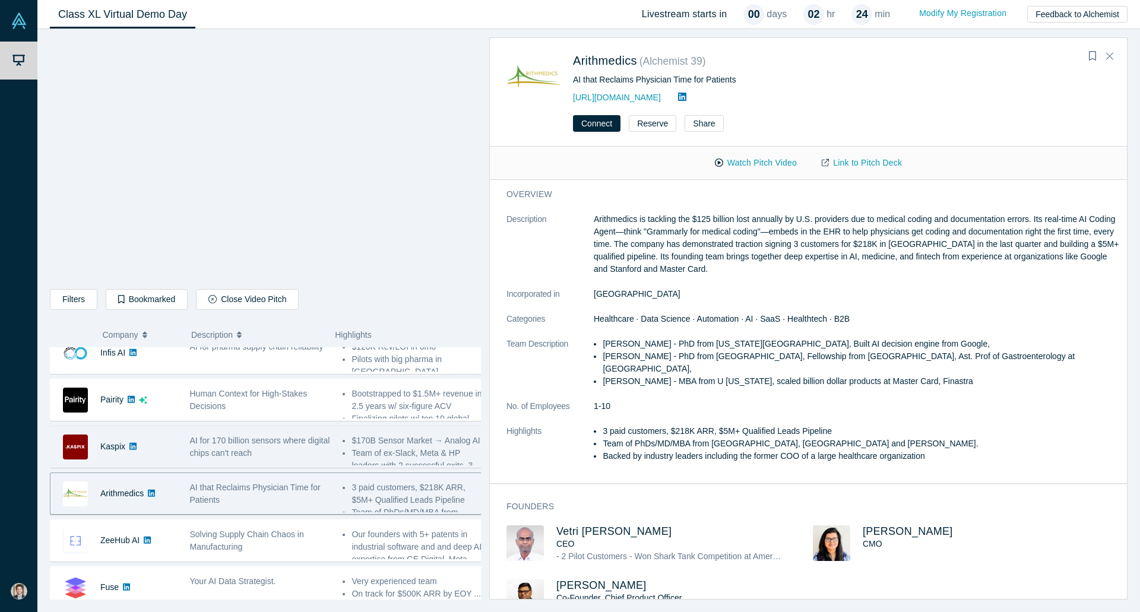
click at [238, 438] on span "AI for 170 billion sensors where digital chips can't reach" at bounding box center [260, 447] width 140 height 22
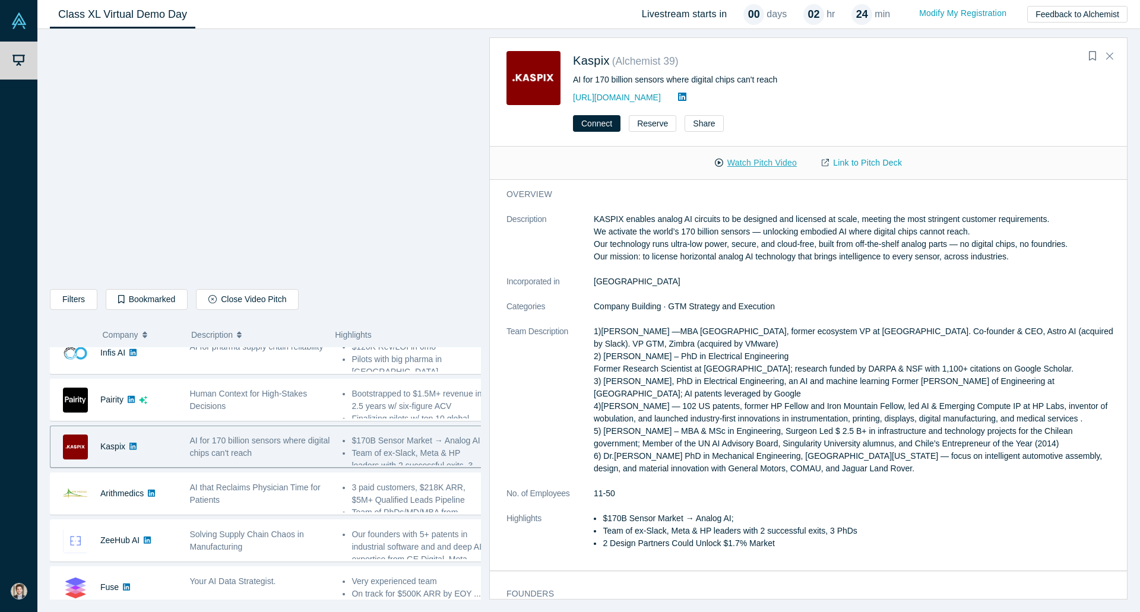
click at [761, 165] on button "Watch Pitch Video" at bounding box center [756, 163] width 107 height 21
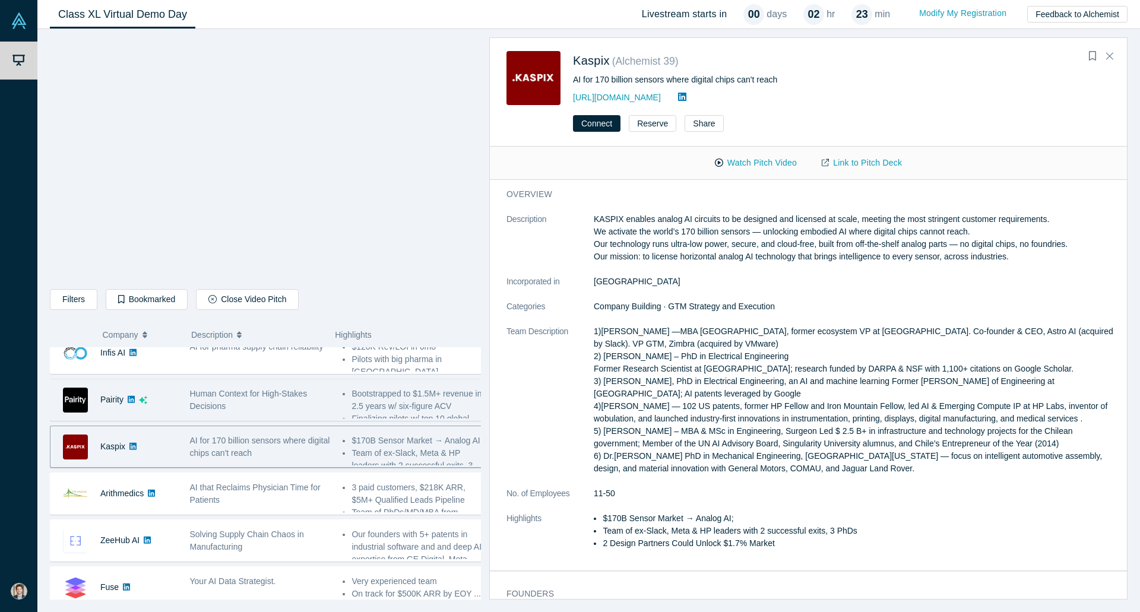
click at [233, 409] on div "Human Context for High-Stakes Decisions" at bounding box center [260, 400] width 141 height 25
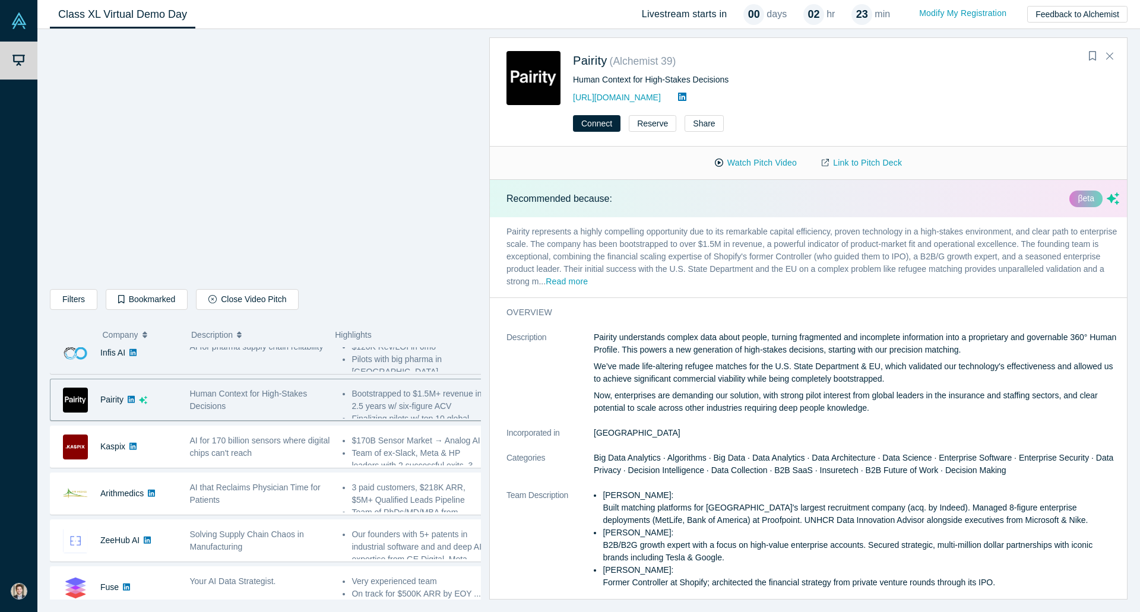
scroll to position [238, 0]
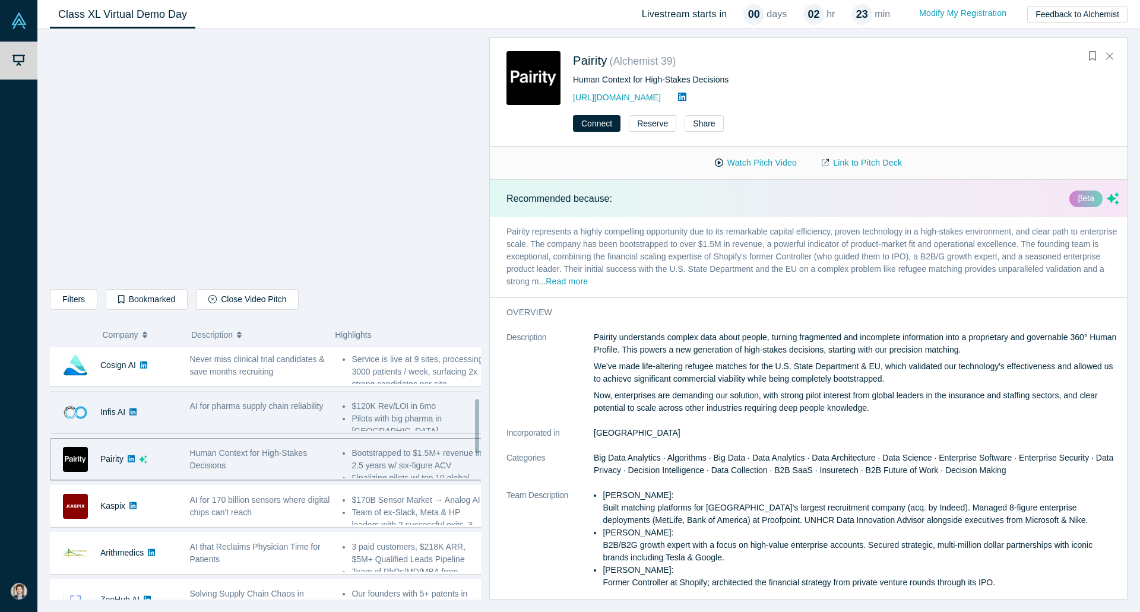
click at [270, 417] on div "AI for pharma supply chain reliability" at bounding box center [260, 412] width 153 height 37
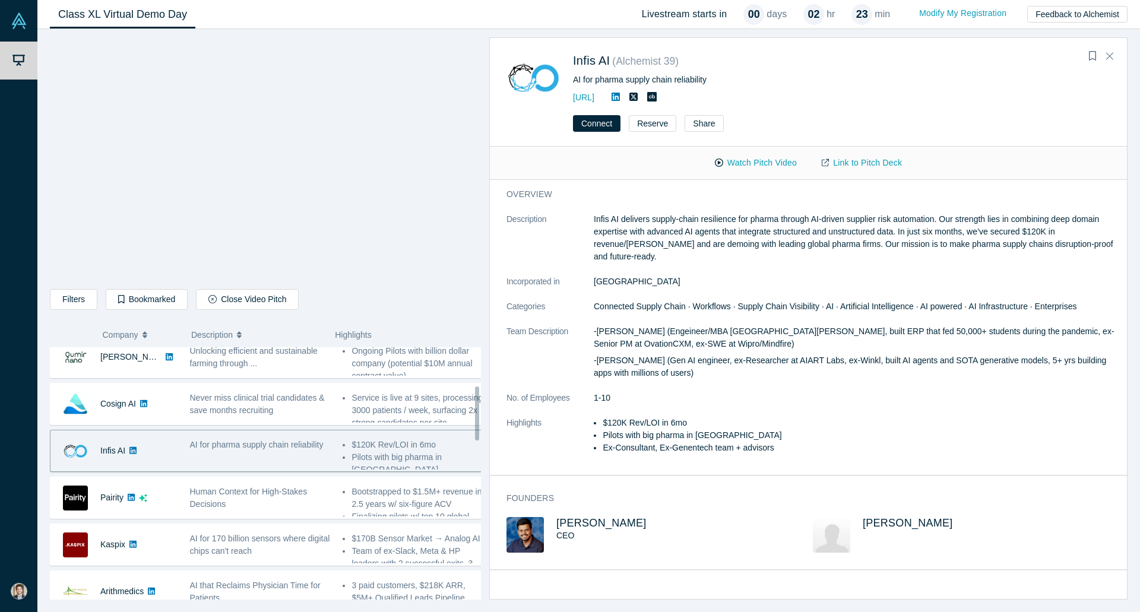
scroll to position [178, 0]
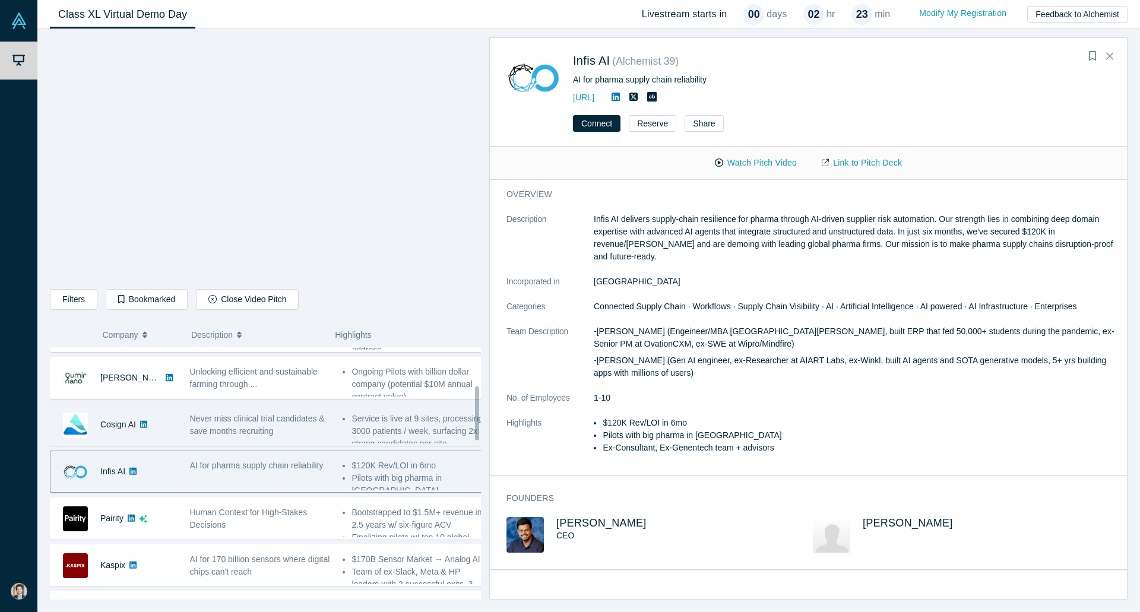
click at [270, 422] on span "Never miss clinical trial candidates & save months recruiting" at bounding box center [257, 425] width 135 height 22
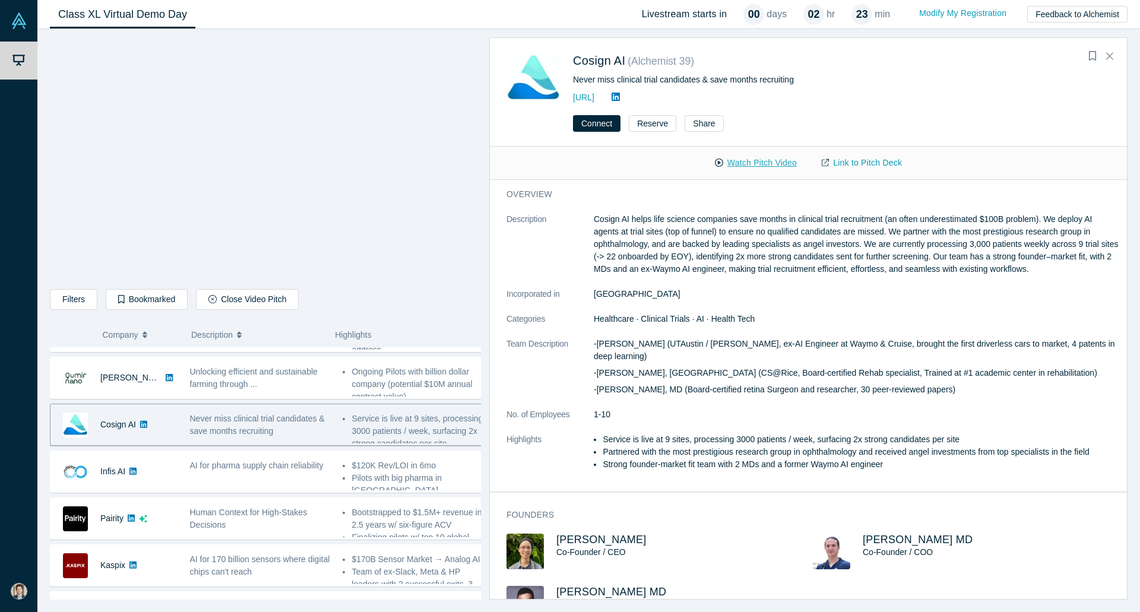
click at [777, 162] on button "Watch Pitch Video" at bounding box center [756, 163] width 107 height 21
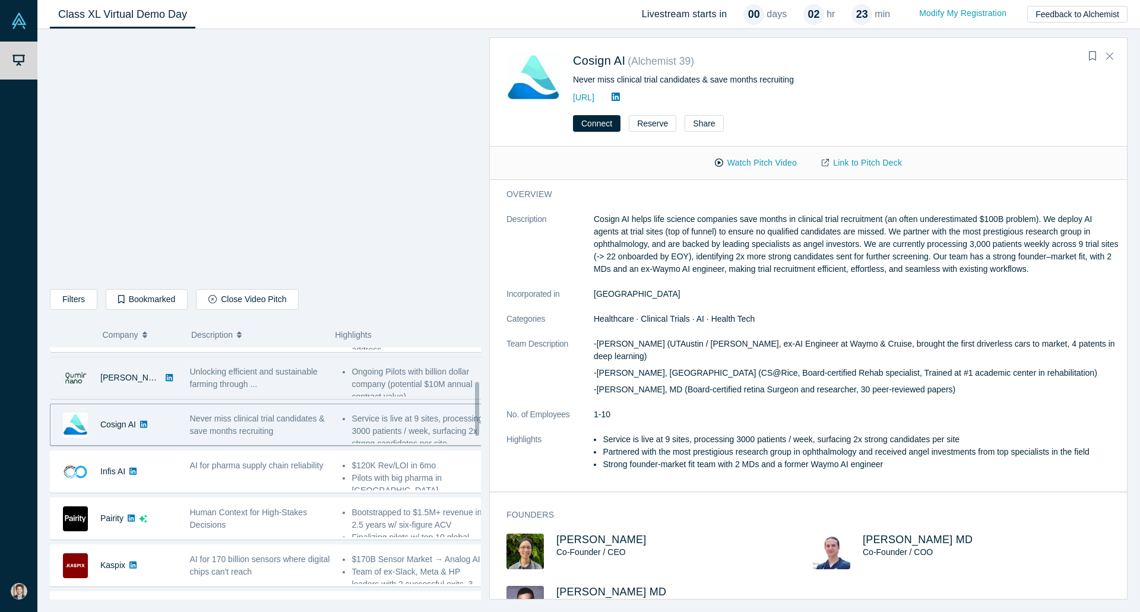
scroll to position [119, 0]
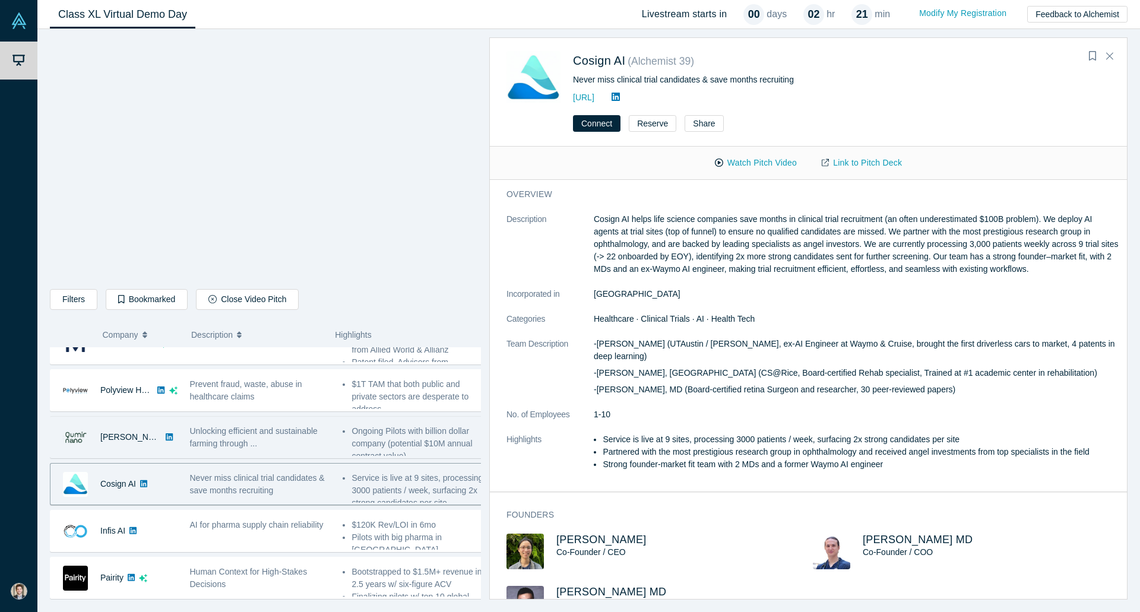
click at [200, 432] on span "Unlocking efficient and sustainable farming through ..." at bounding box center [254, 437] width 128 height 22
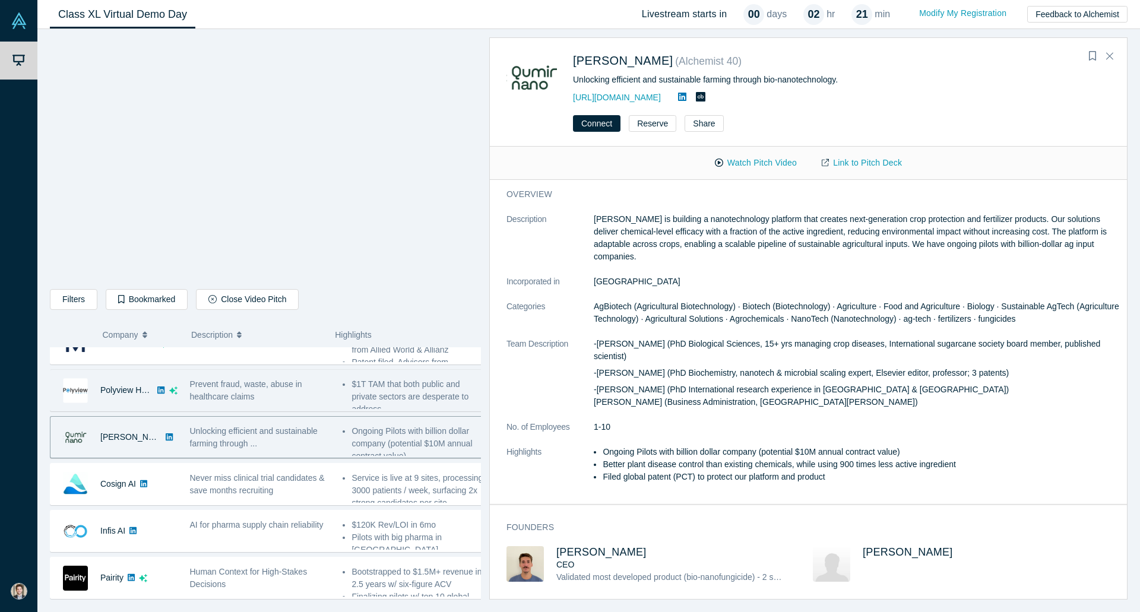
click at [220, 405] on div "Prevent fraud, waste, abuse in healthcare claims" at bounding box center [260, 390] width 153 height 37
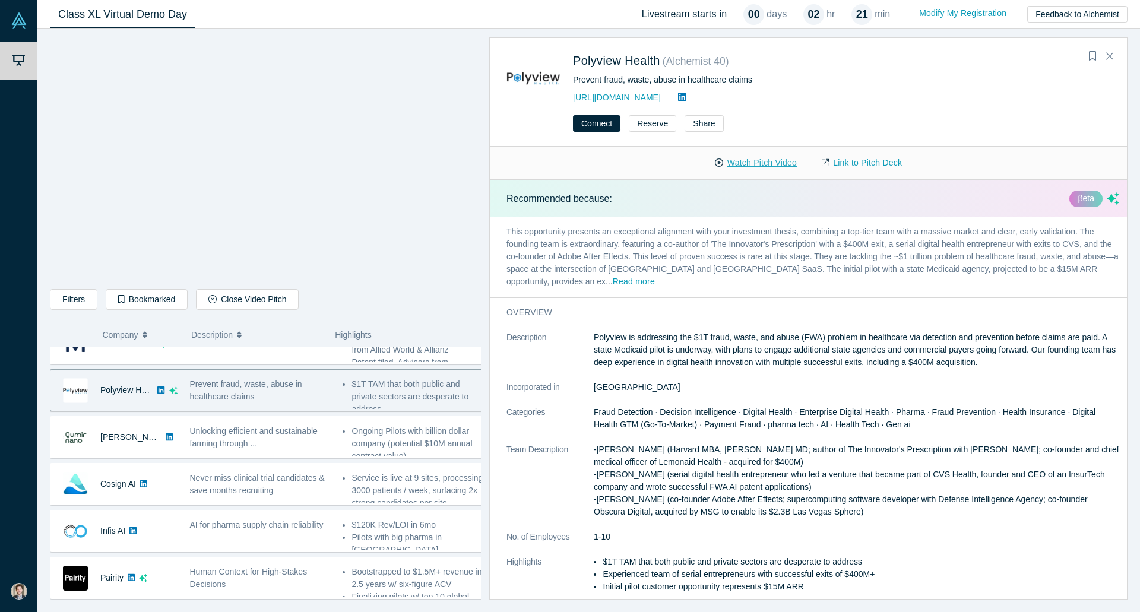
click at [746, 168] on button "Watch Pitch Video" at bounding box center [756, 163] width 107 height 21
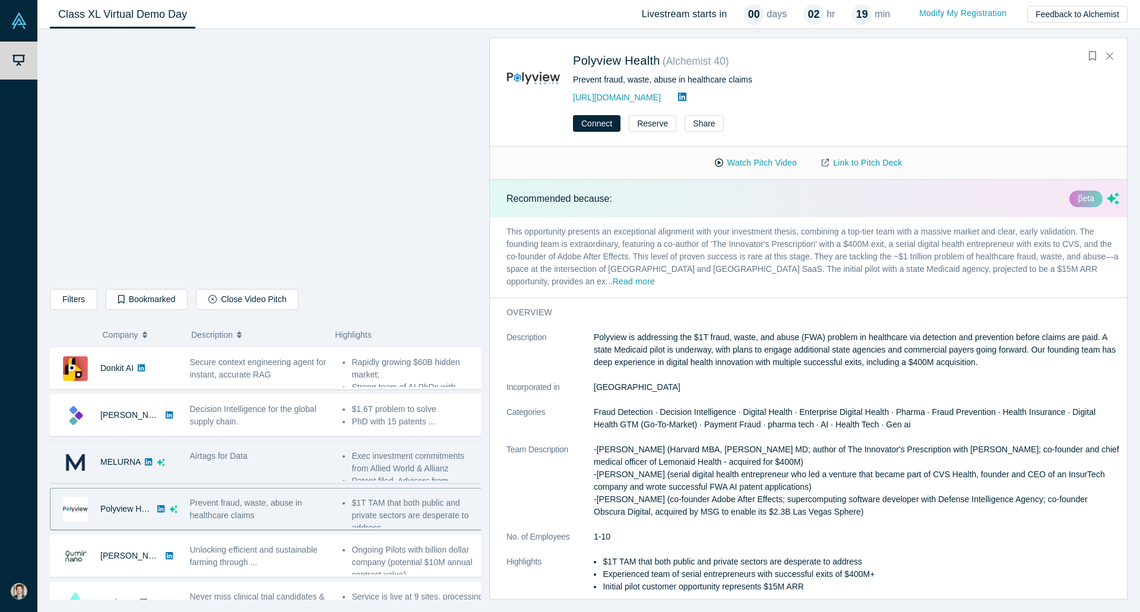
click at [281, 469] on div "Airtags for Data" at bounding box center [260, 462] width 153 height 37
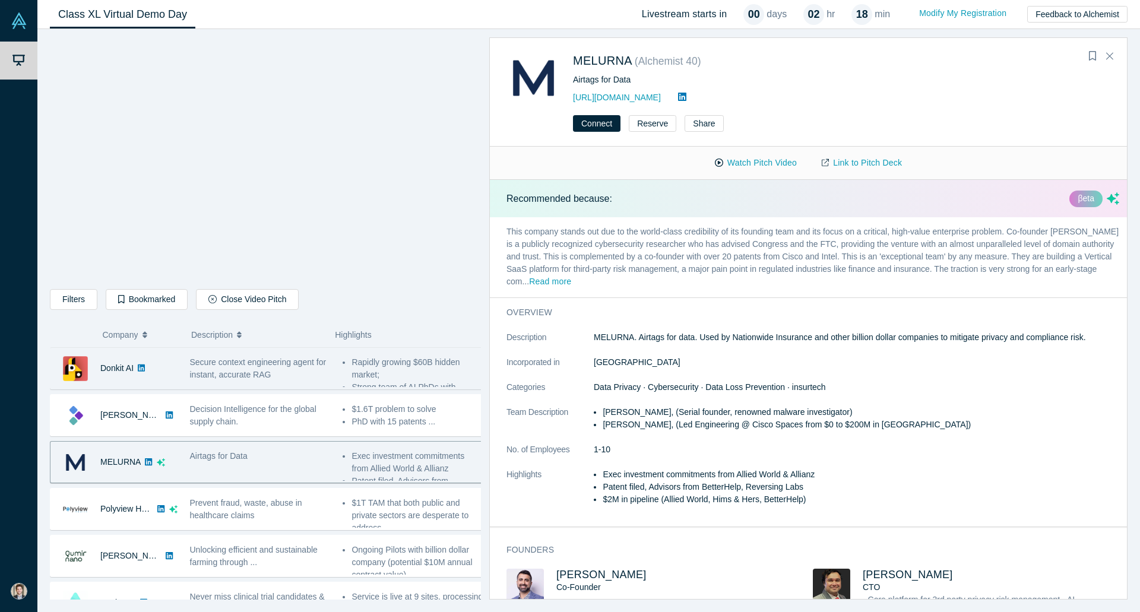
click at [228, 387] on div "Secure context engineering agent for instant, accurate RAG" at bounding box center [260, 368] width 153 height 37
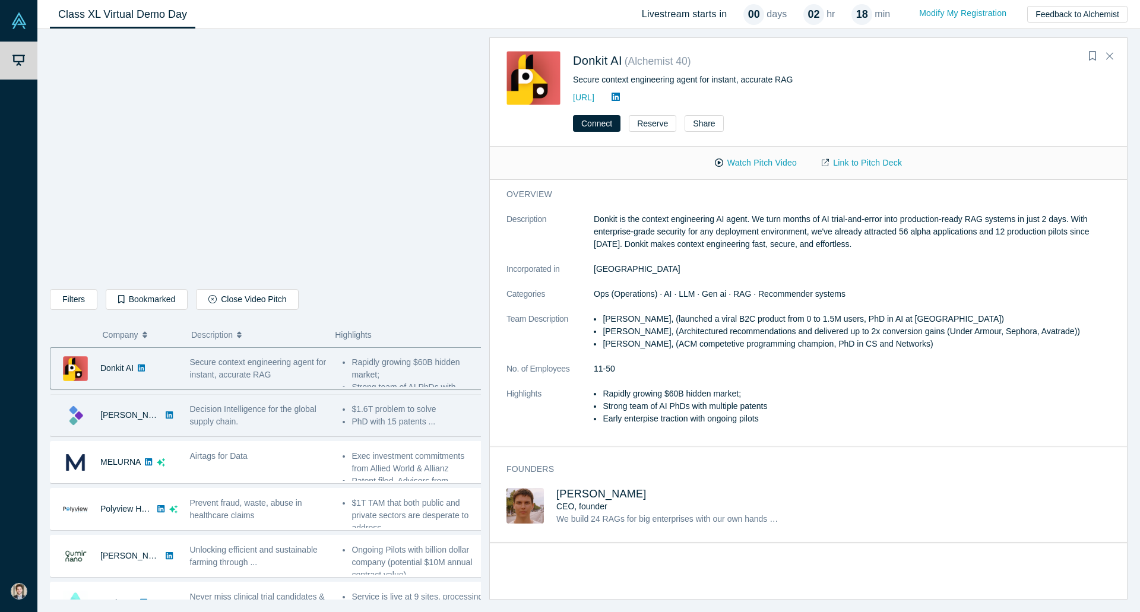
click at [261, 397] on div "Decision Intelligence for the global supply chain." at bounding box center [260, 415] width 153 height 37
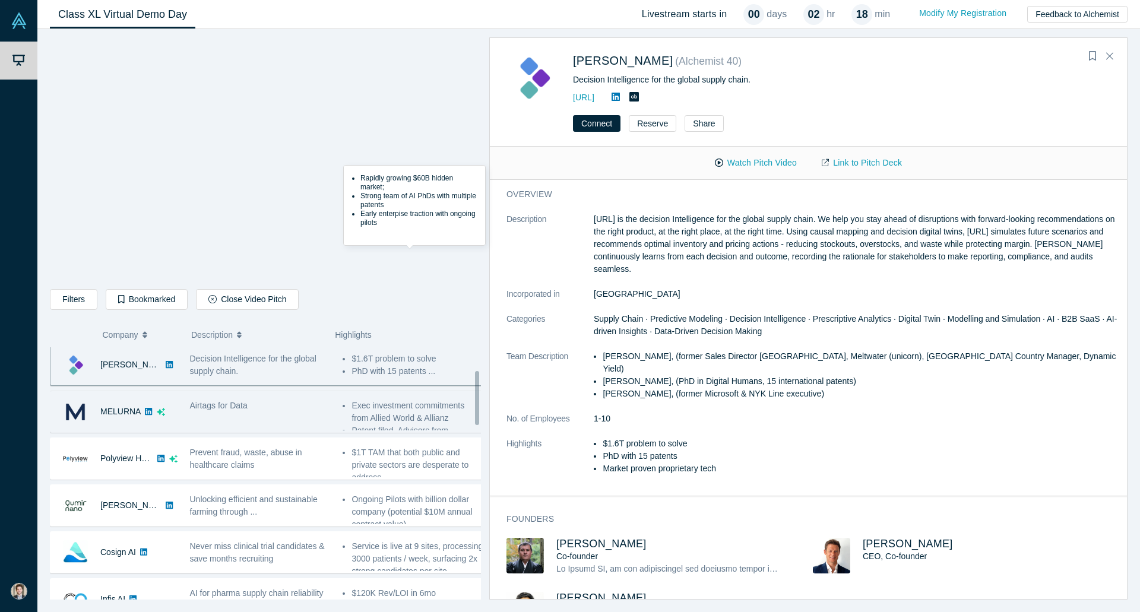
scroll to position [119, 0]
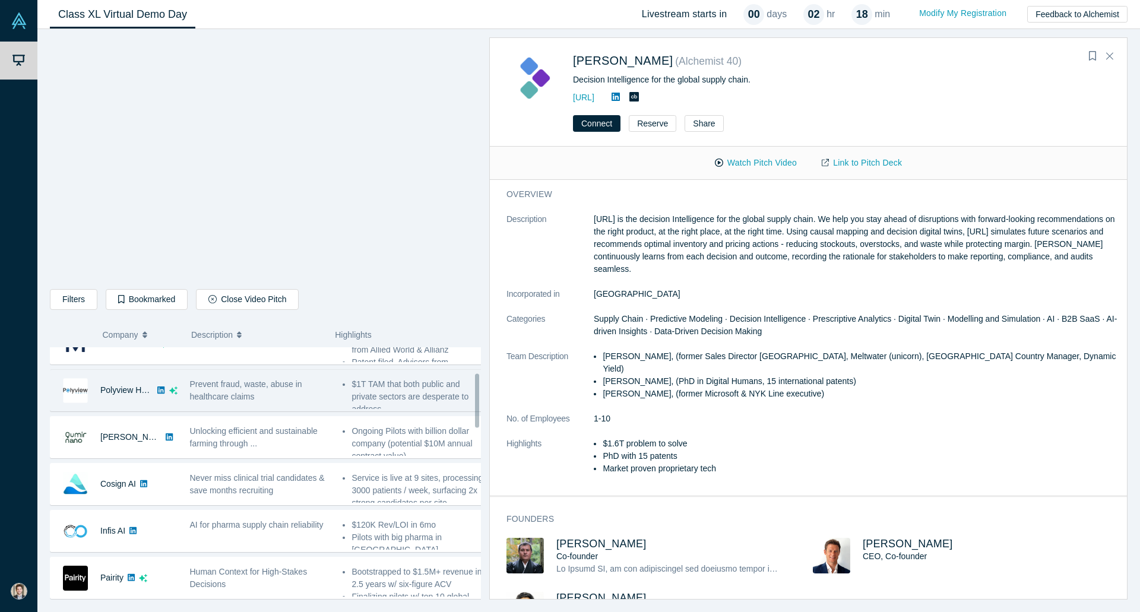
click at [274, 397] on div "Prevent fraud, waste, abuse in healthcare claims" at bounding box center [260, 390] width 141 height 25
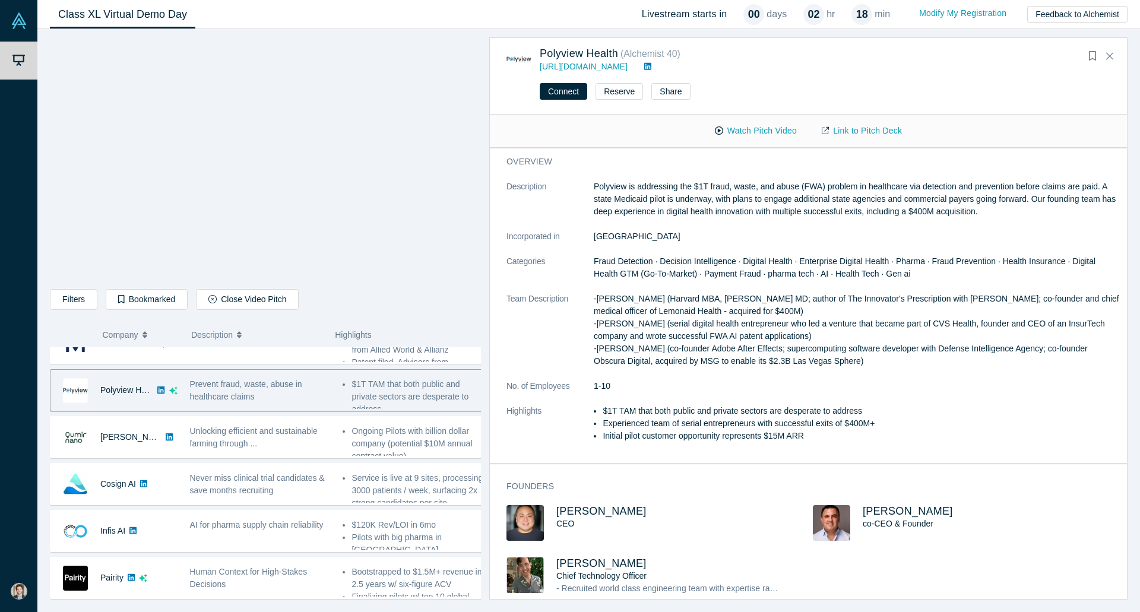
drag, startPoint x: 380, startPoint y: 450, endPoint x: 596, endPoint y: 408, distance: 220.1
click at [380, 450] on li "Ongoing Pilots with billion dollar company (potential $10M annual contract valu…" at bounding box center [417, 443] width 131 height 37
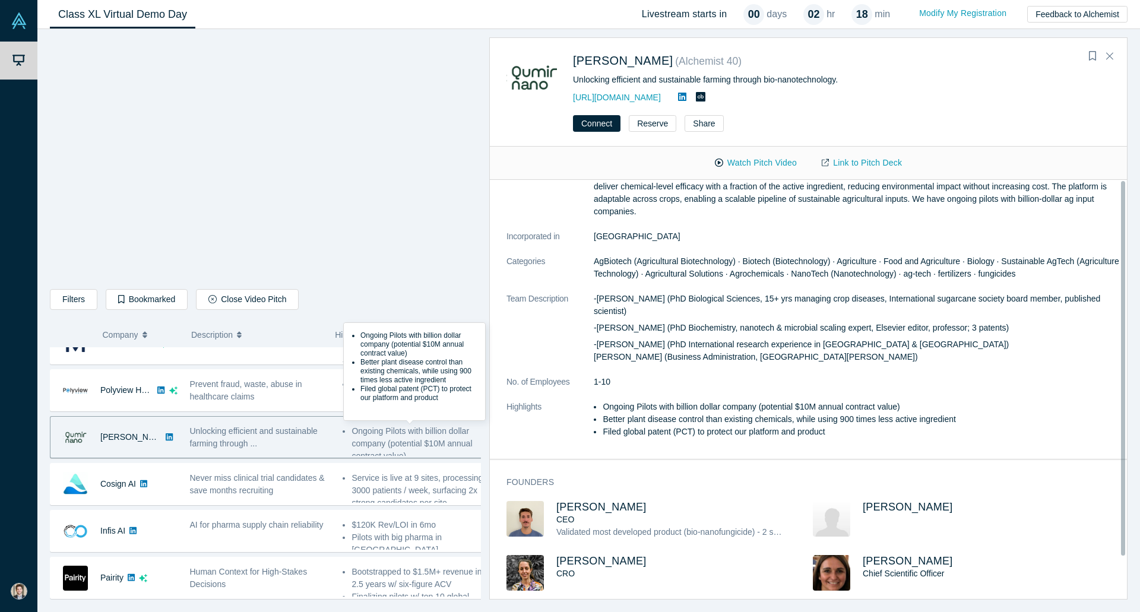
scroll to position [0, 0]
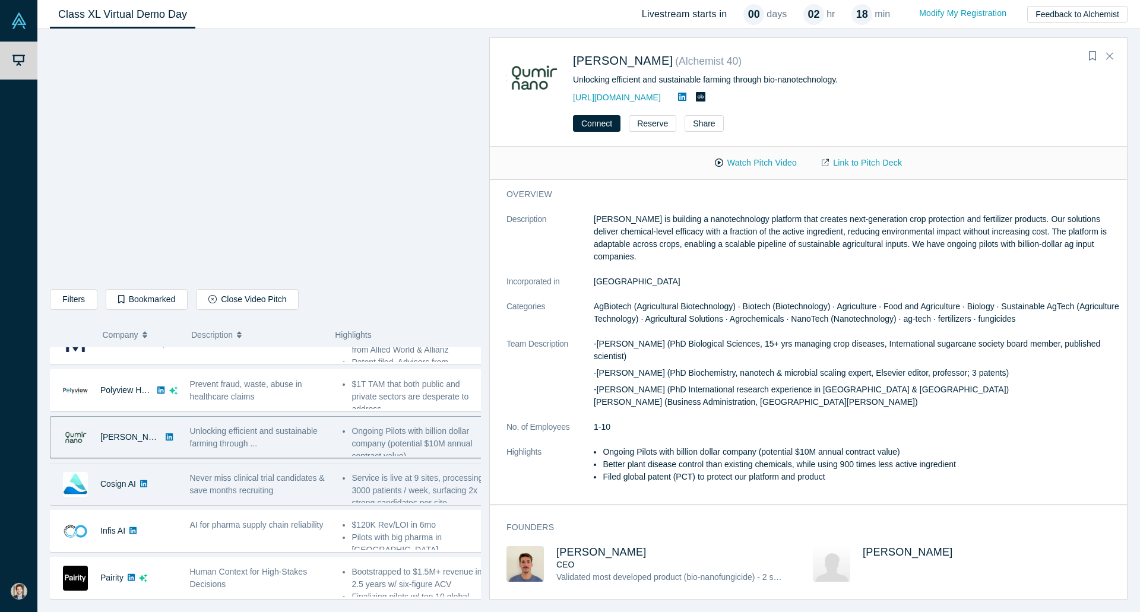
click at [254, 494] on span "Never miss clinical trial candidates & save months recruiting" at bounding box center [257, 484] width 135 height 22
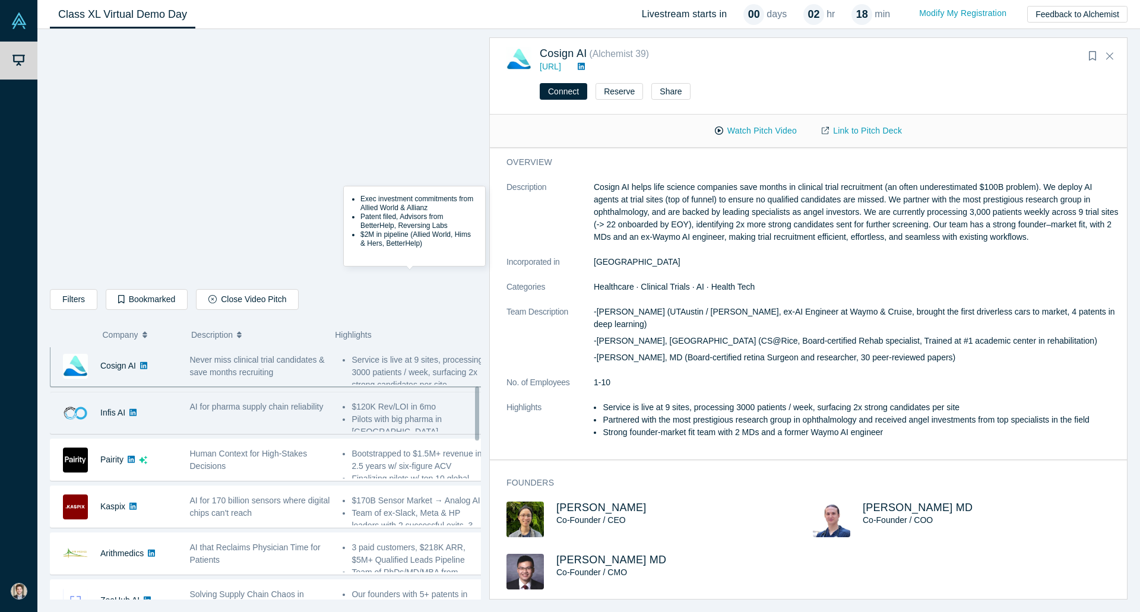
scroll to position [238, 0]
click at [298, 427] on div "AI for pharma supply chain reliability" at bounding box center [260, 412] width 153 height 37
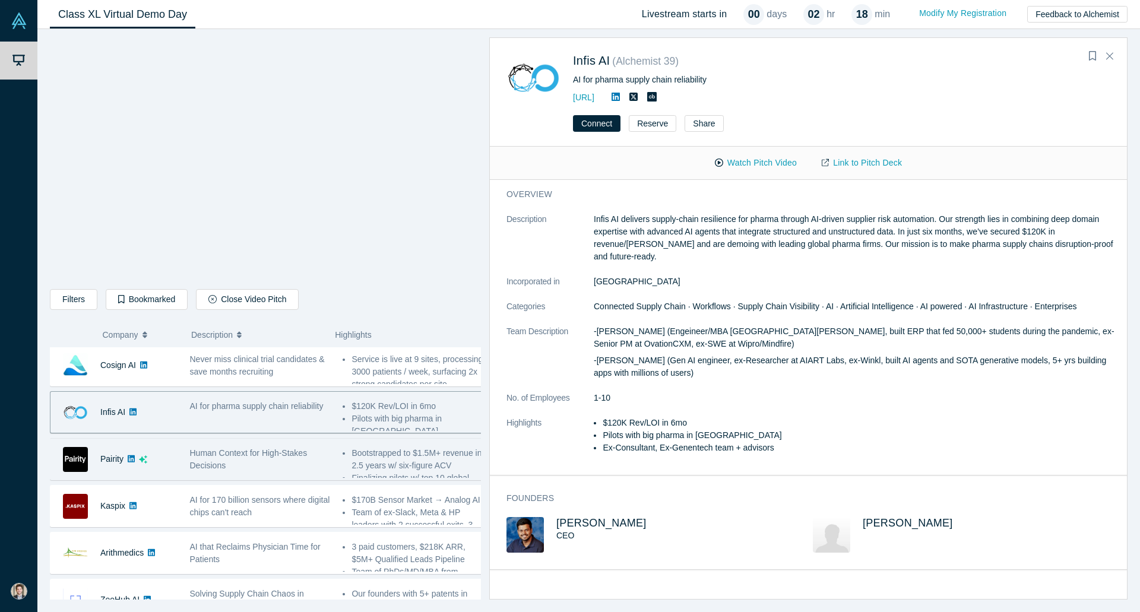
click at [315, 455] on div "Human Context for High-Stakes Decisions" at bounding box center [260, 459] width 141 height 25
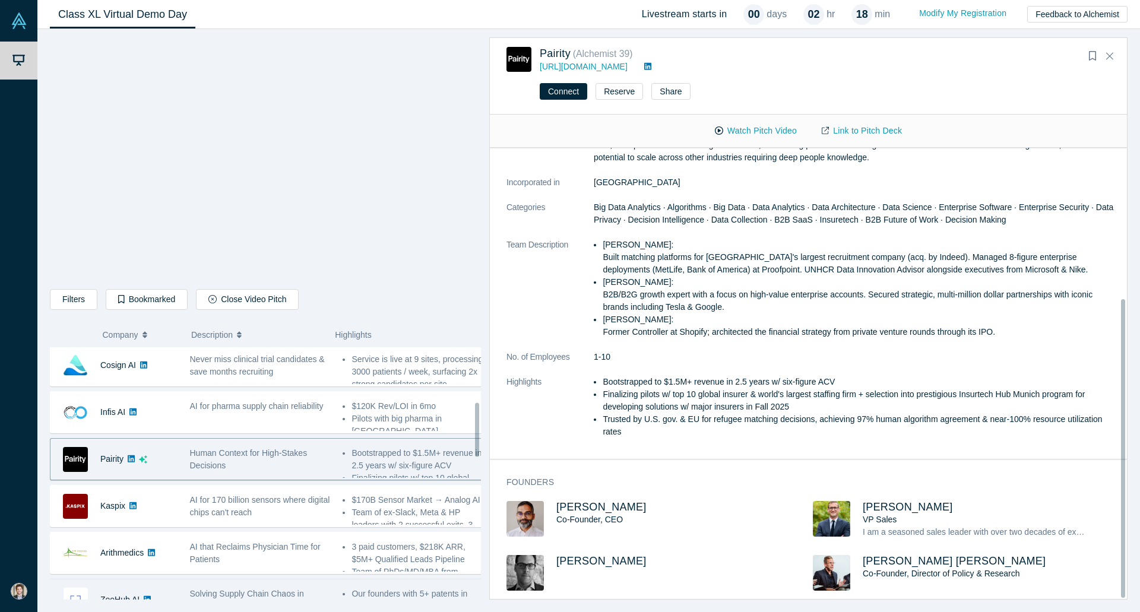
scroll to position [416, 0]
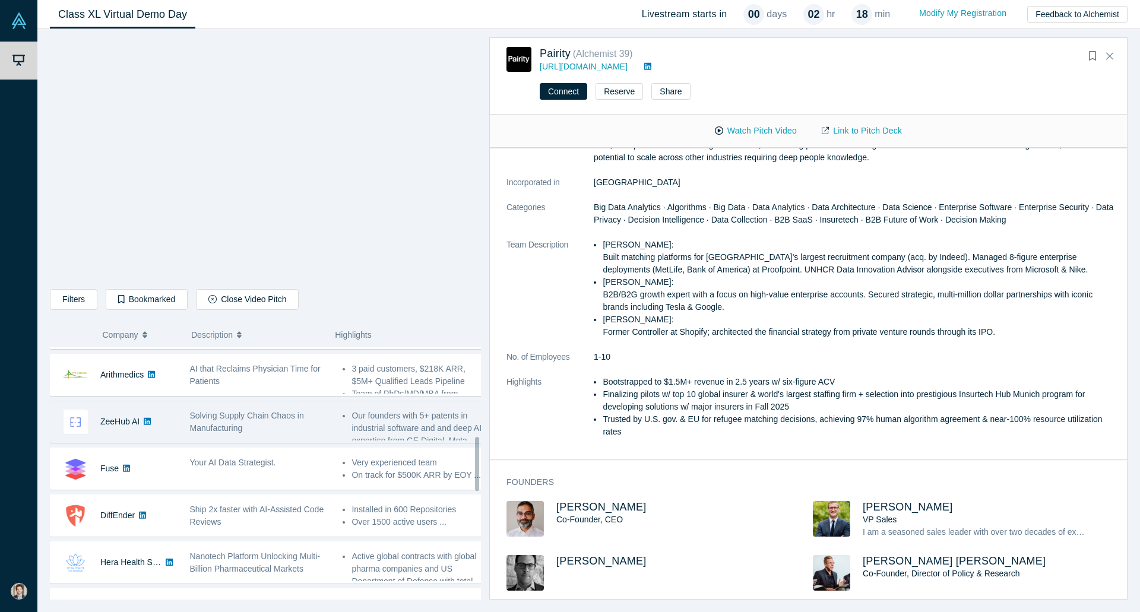
click at [252, 430] on div "Solving Supply Chain Chaos in Manufacturing" at bounding box center [260, 422] width 141 height 25
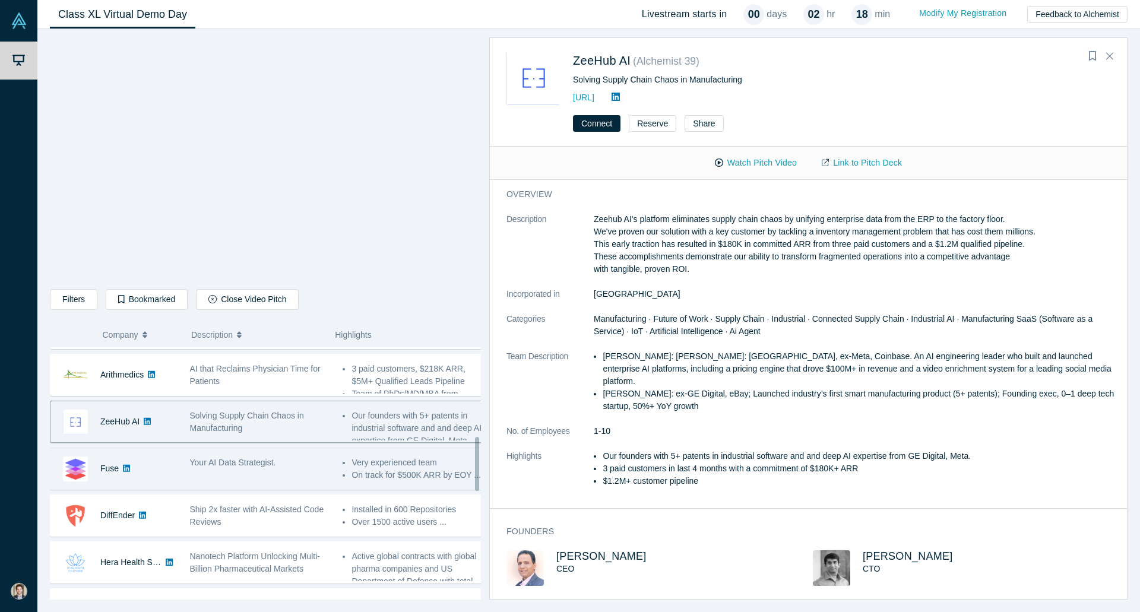
scroll to position [0, 0]
click at [295, 462] on div "Your AI Data Strategist." at bounding box center [260, 463] width 141 height 12
